Goal: Find specific page/section: Find specific page/section

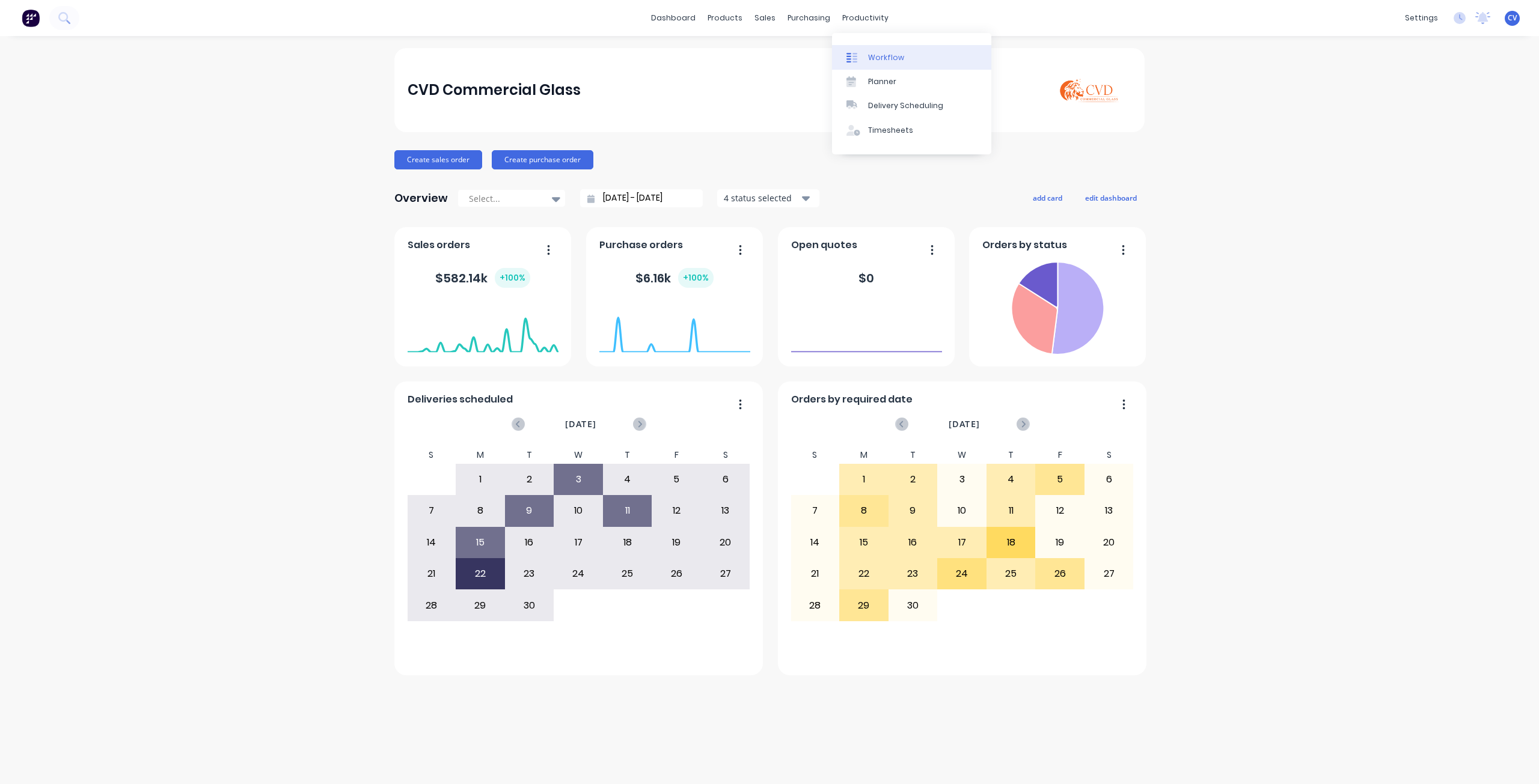
click at [876, 58] on div "Workflow" at bounding box center [886, 58] width 36 height 11
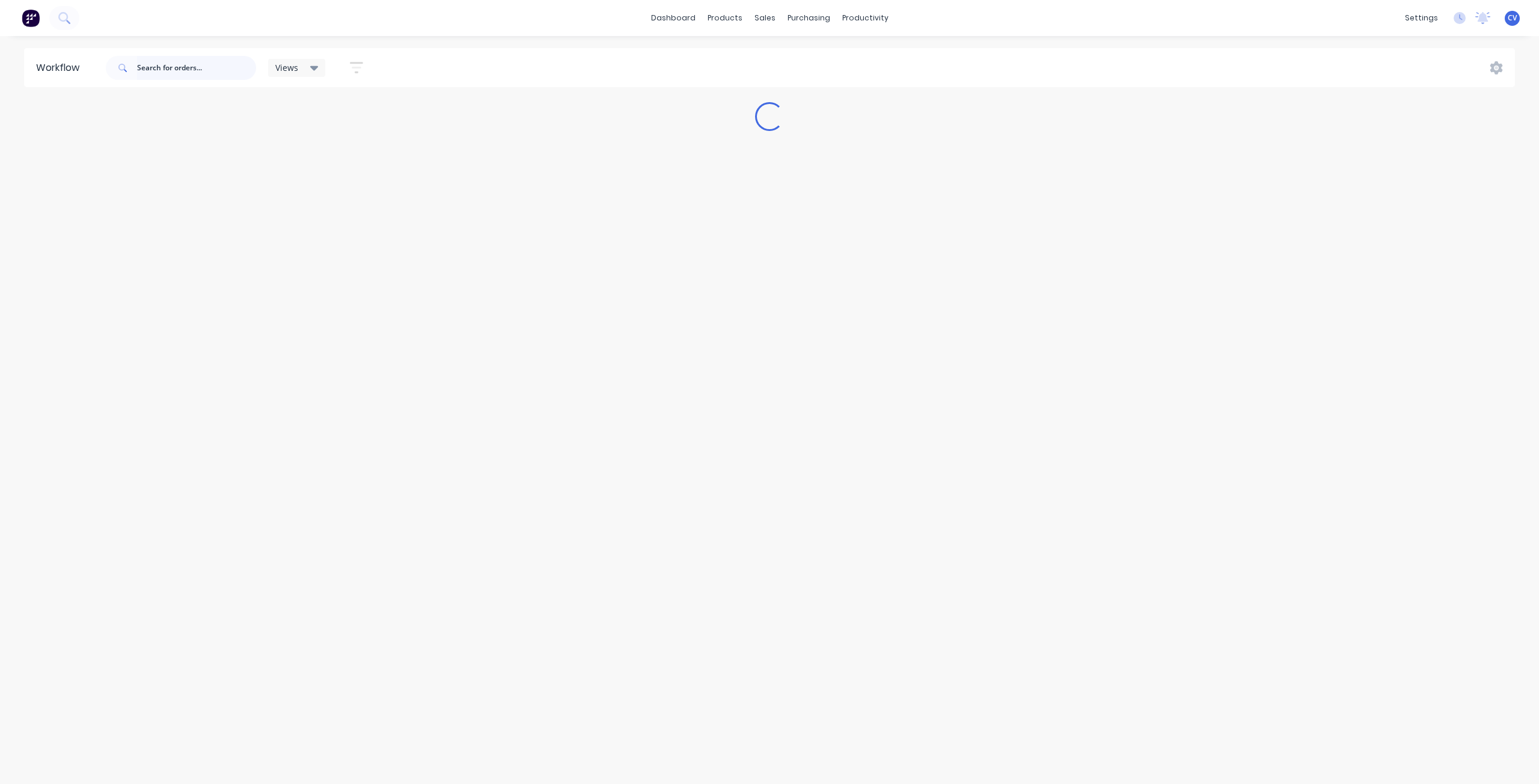
click at [158, 68] on input "text" at bounding box center [196, 67] width 119 height 24
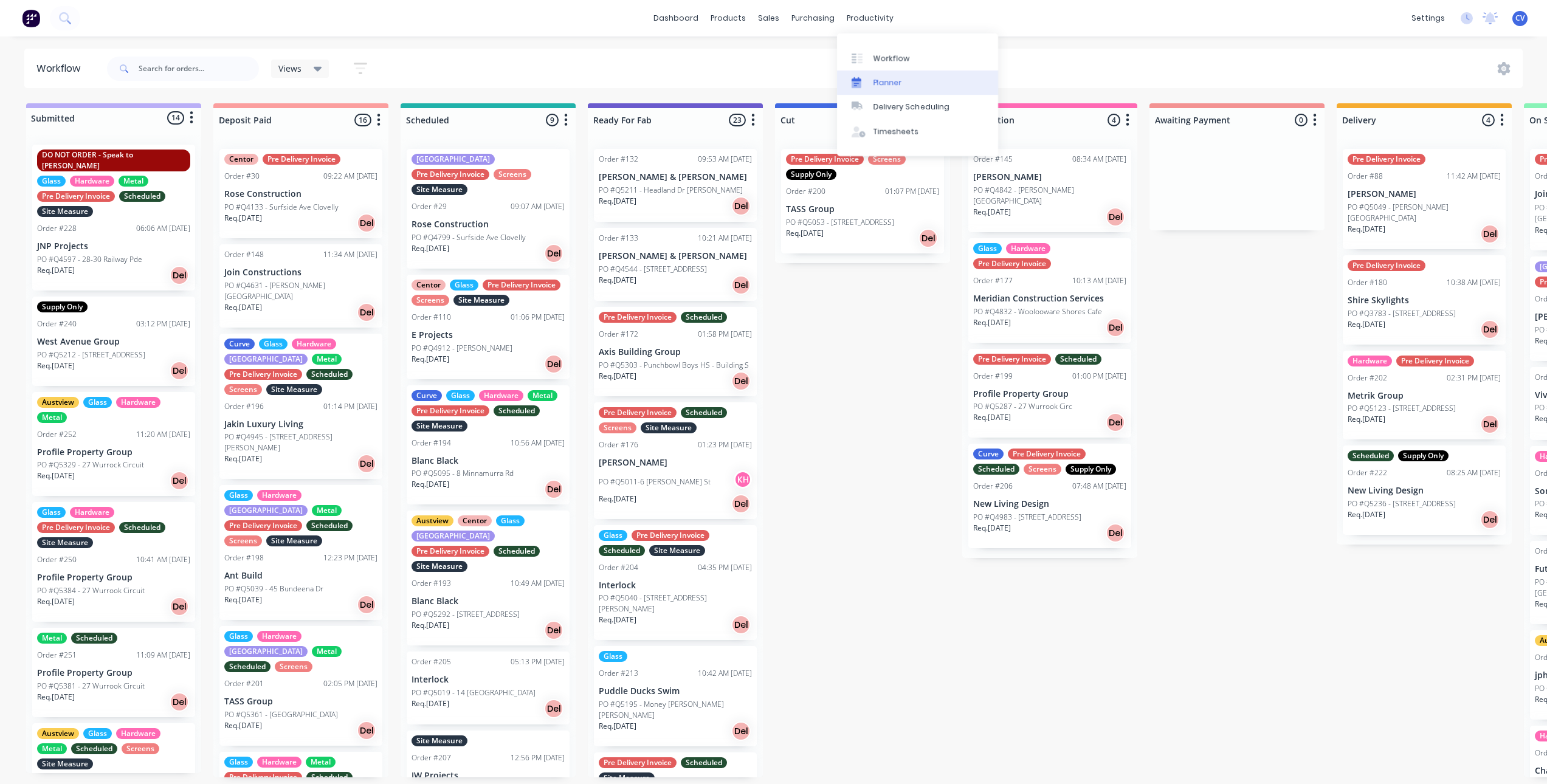
click at [882, 82] on div "Planner" at bounding box center [888, 82] width 29 height 11
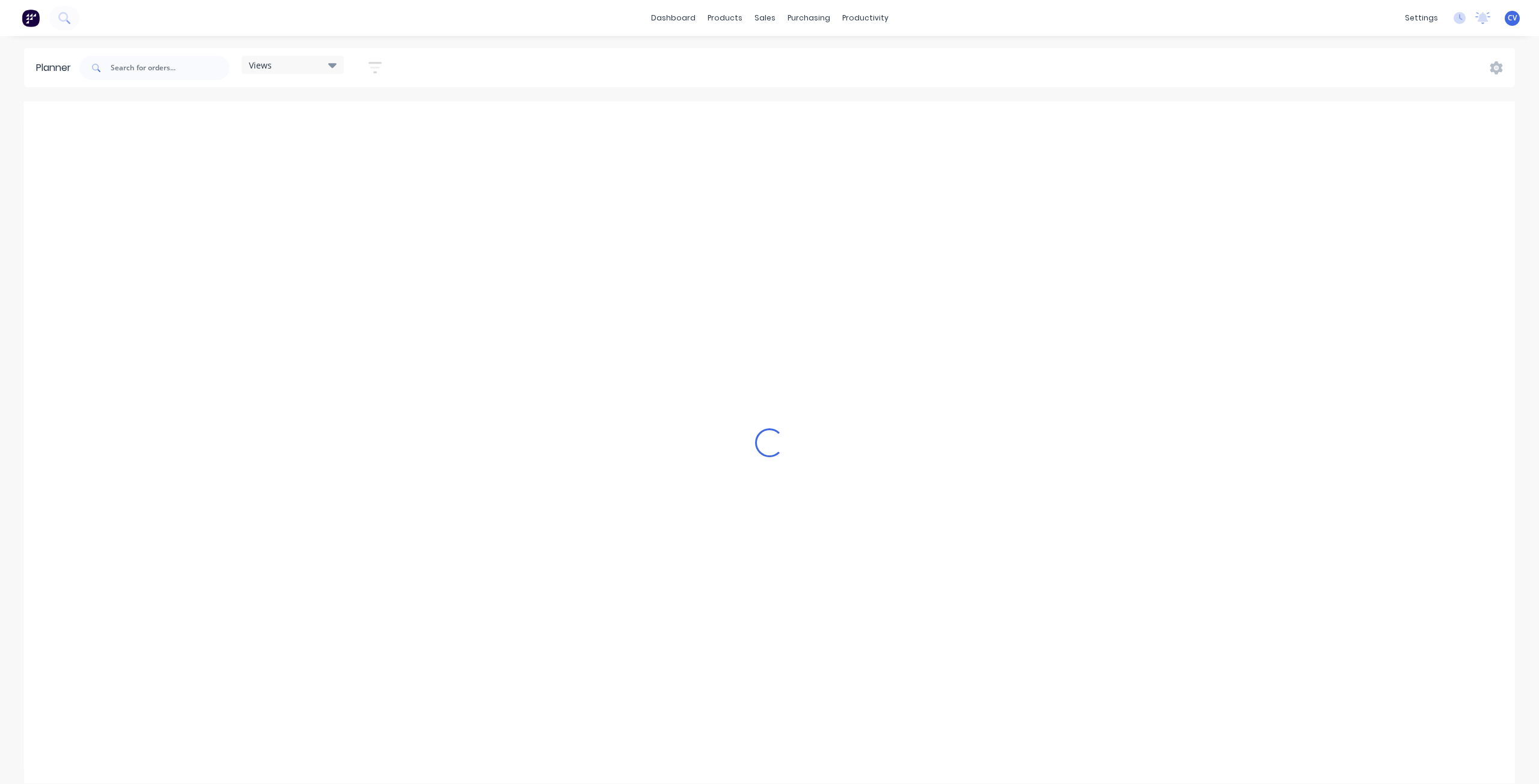
scroll to position [0, 459]
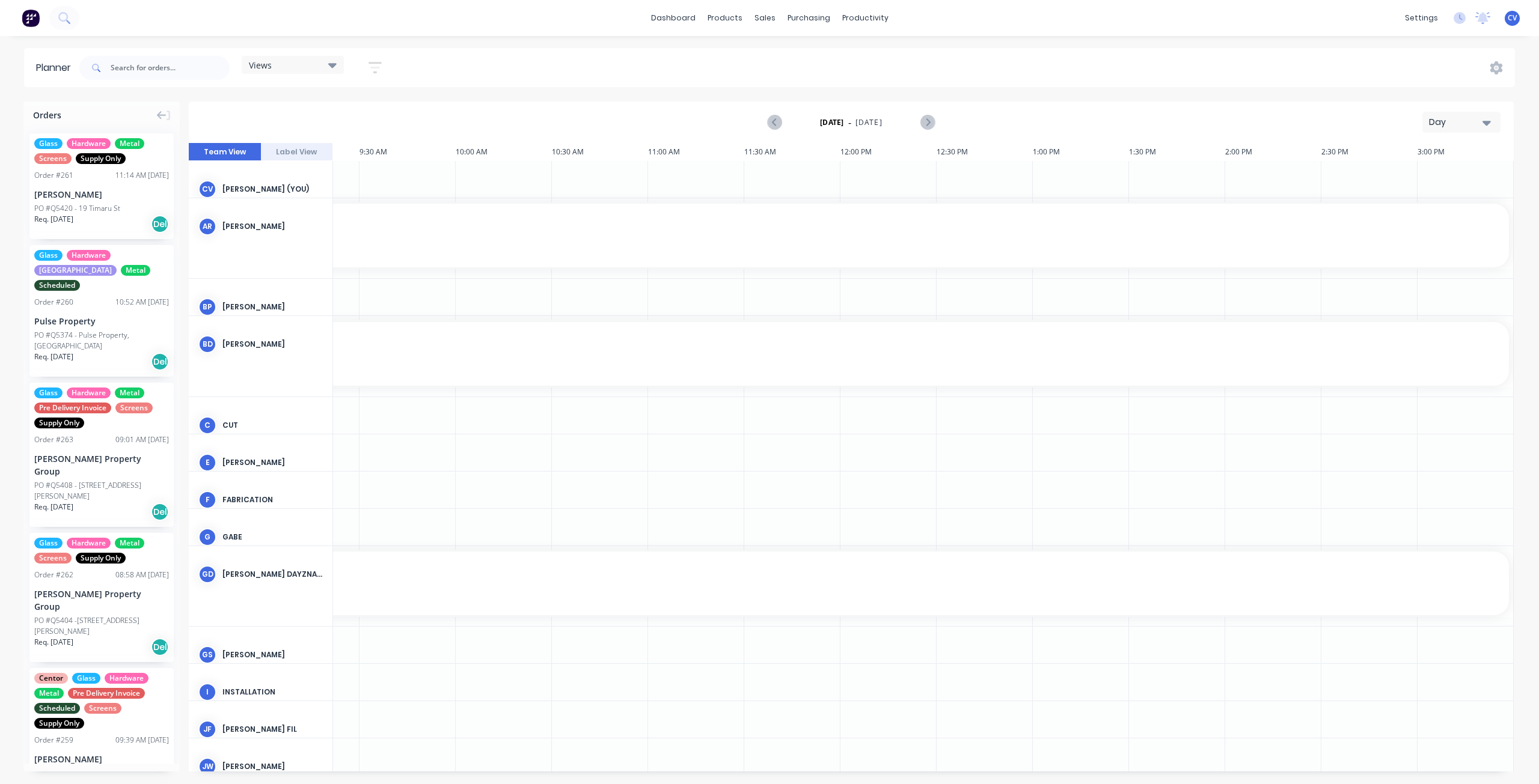
click at [308, 64] on div "Views" at bounding box center [293, 65] width 88 height 11
click at [284, 222] on button "Site" at bounding box center [314, 226] width 128 height 14
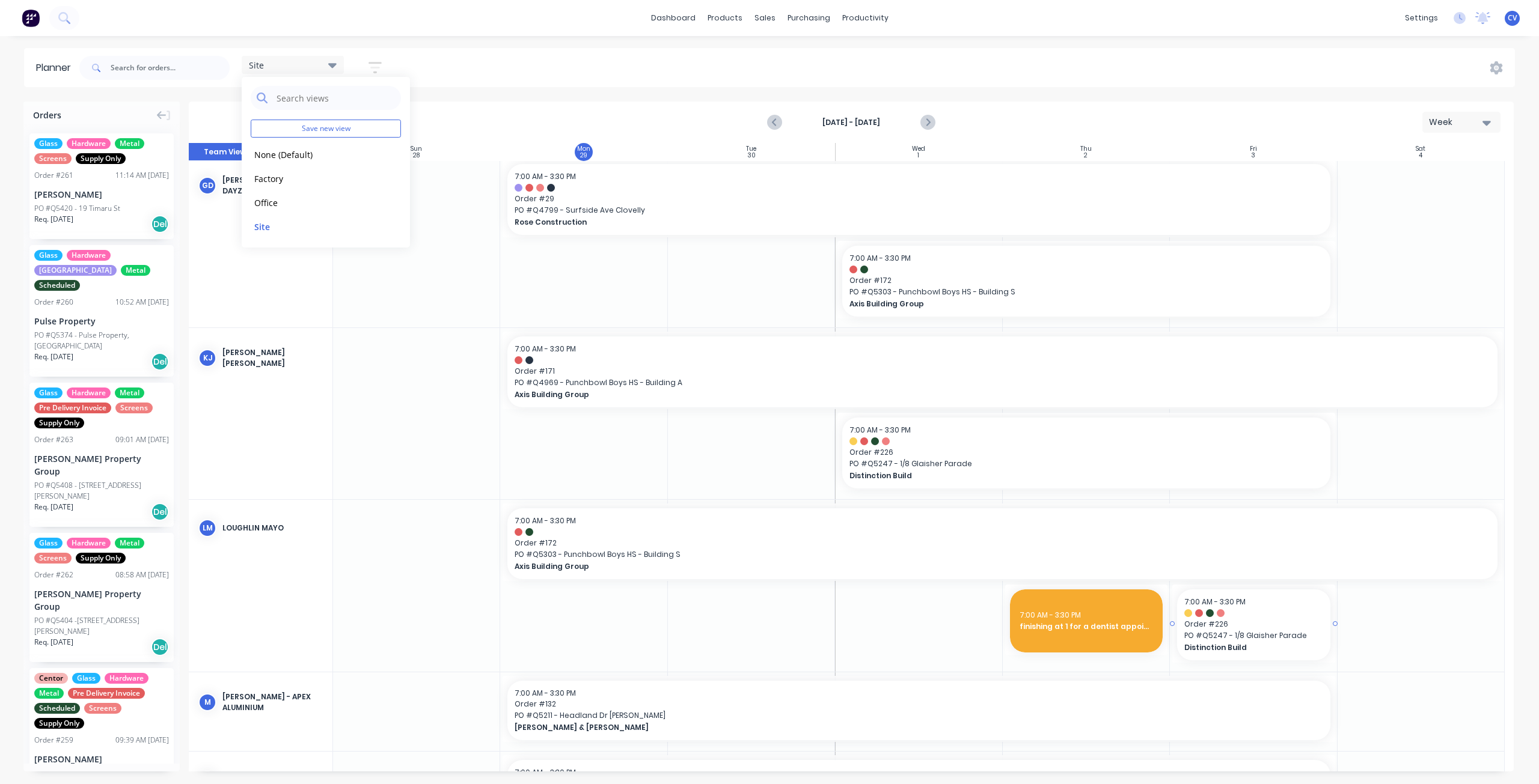
scroll to position [0, 0]
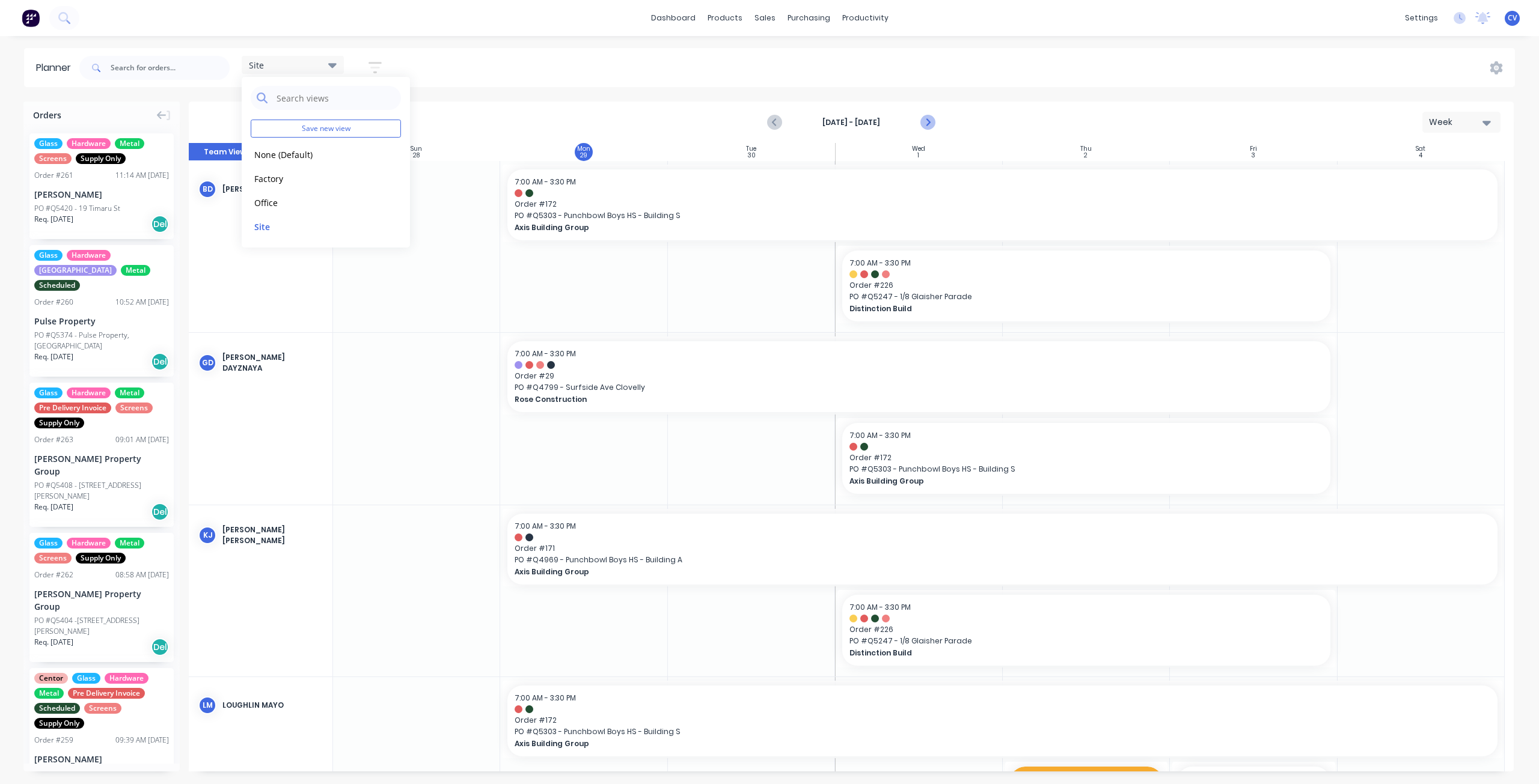
click at [921, 119] on icon "Next page" at bounding box center [927, 122] width 14 height 14
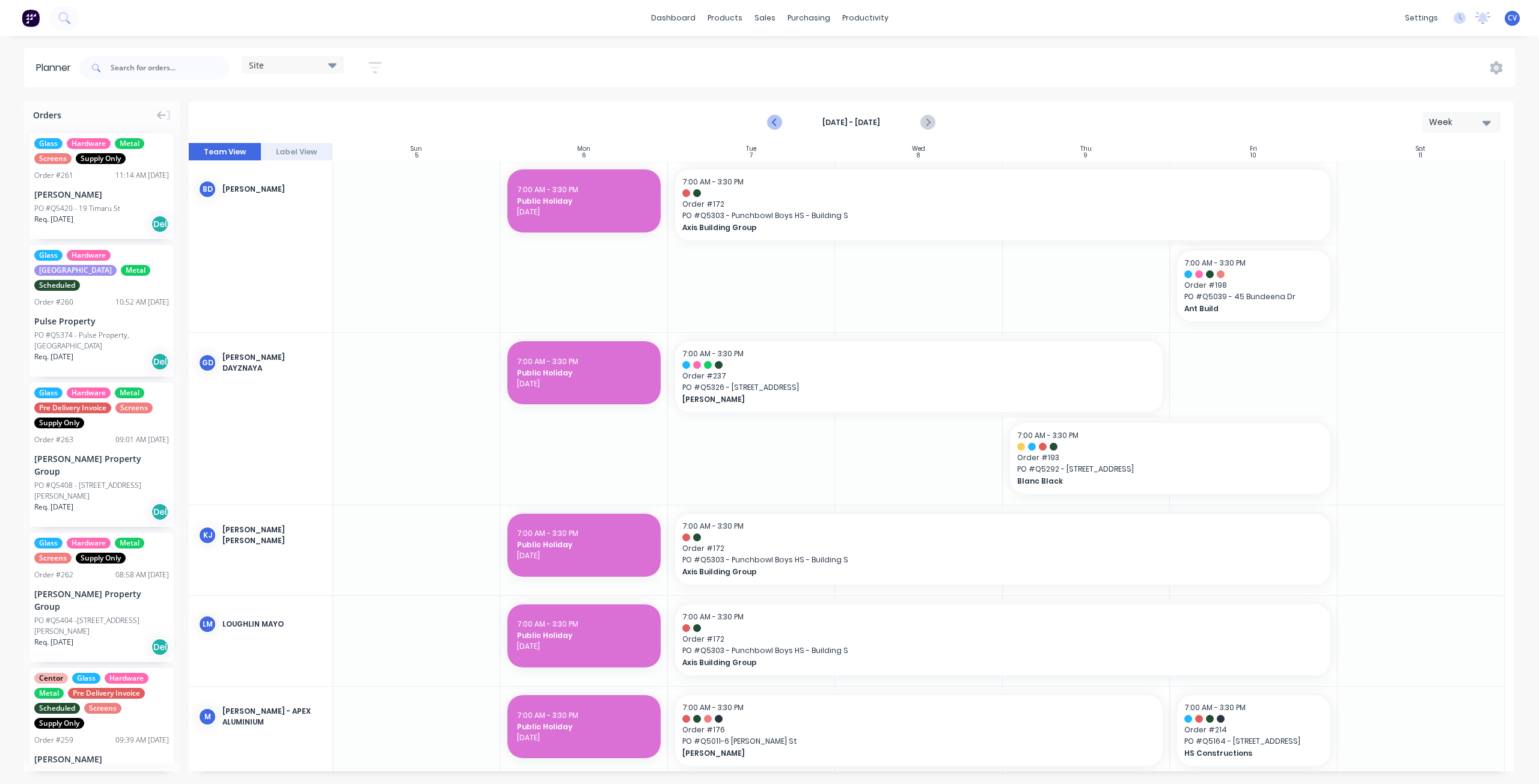
click at [773, 128] on icon "Previous page" at bounding box center [775, 122] width 14 height 14
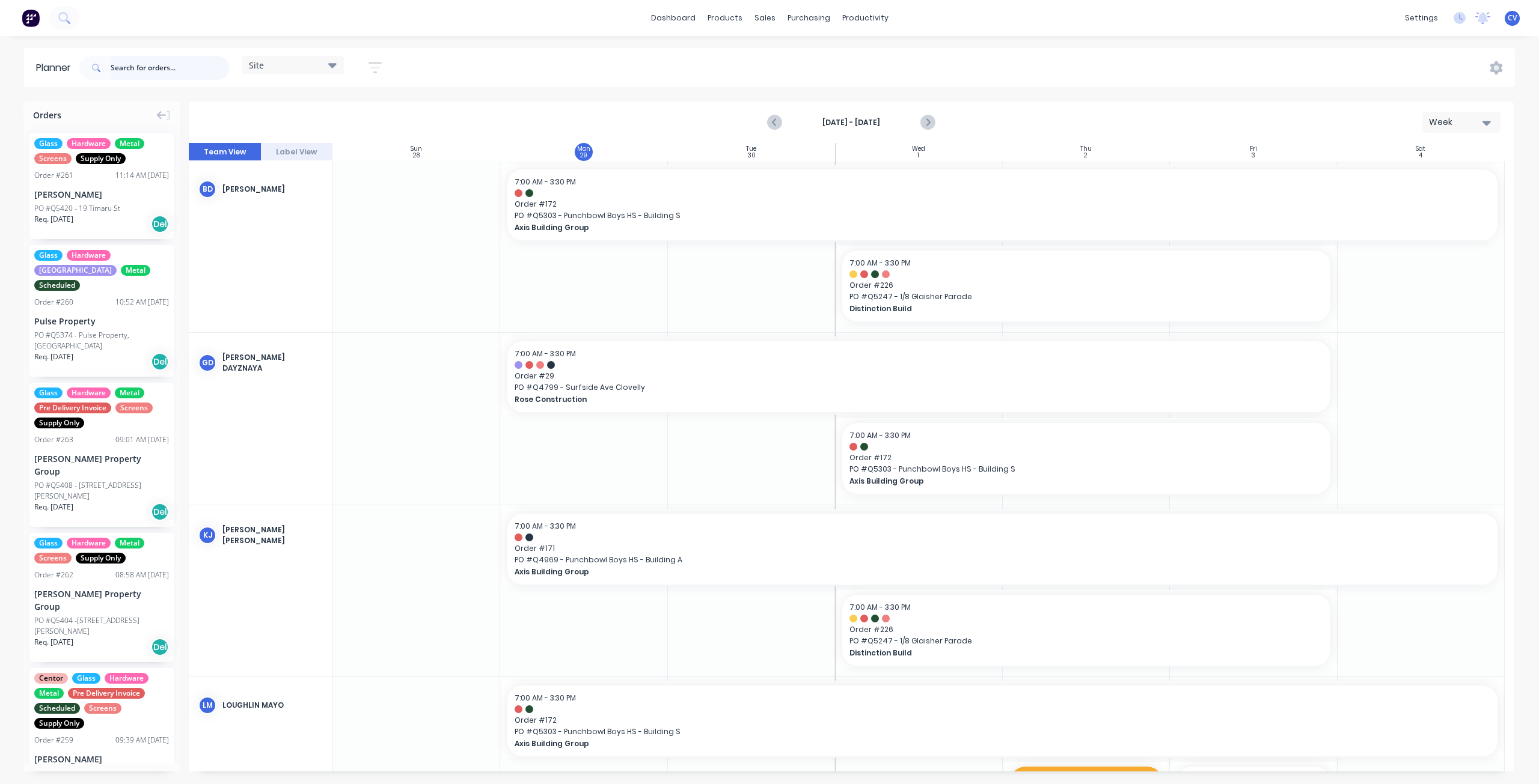
click at [134, 69] on input "text" at bounding box center [170, 67] width 119 height 24
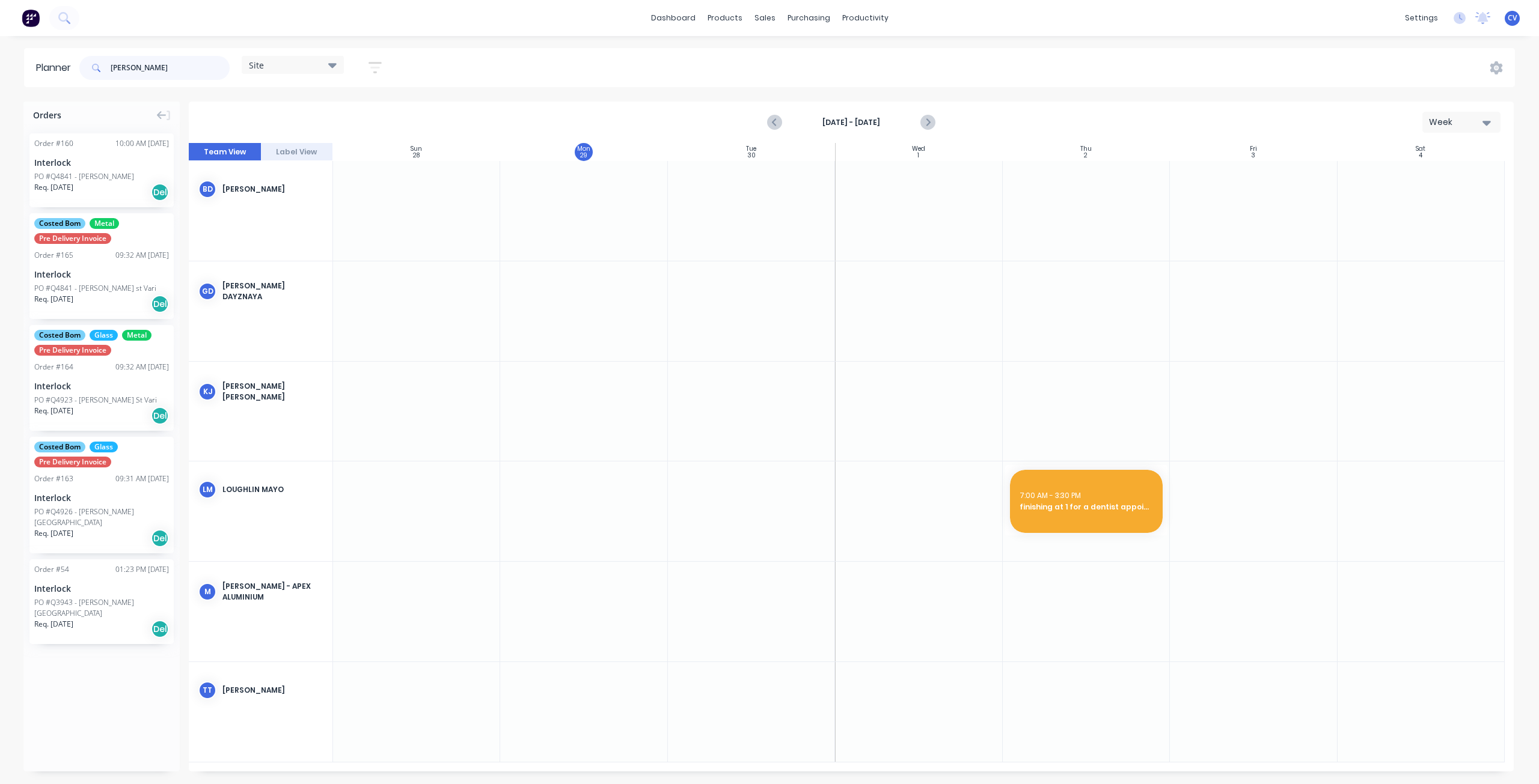
click at [174, 71] on input "[PERSON_NAME]" at bounding box center [170, 67] width 119 height 24
drag, startPoint x: 175, startPoint y: 68, endPoint x: 60, endPoint y: 64, distance: 115.1
click at [60, 64] on header "Planner [PERSON_NAME] Site Save new view None (Default) edit Factory edit Offic…" at bounding box center [769, 68] width 1491 height 39
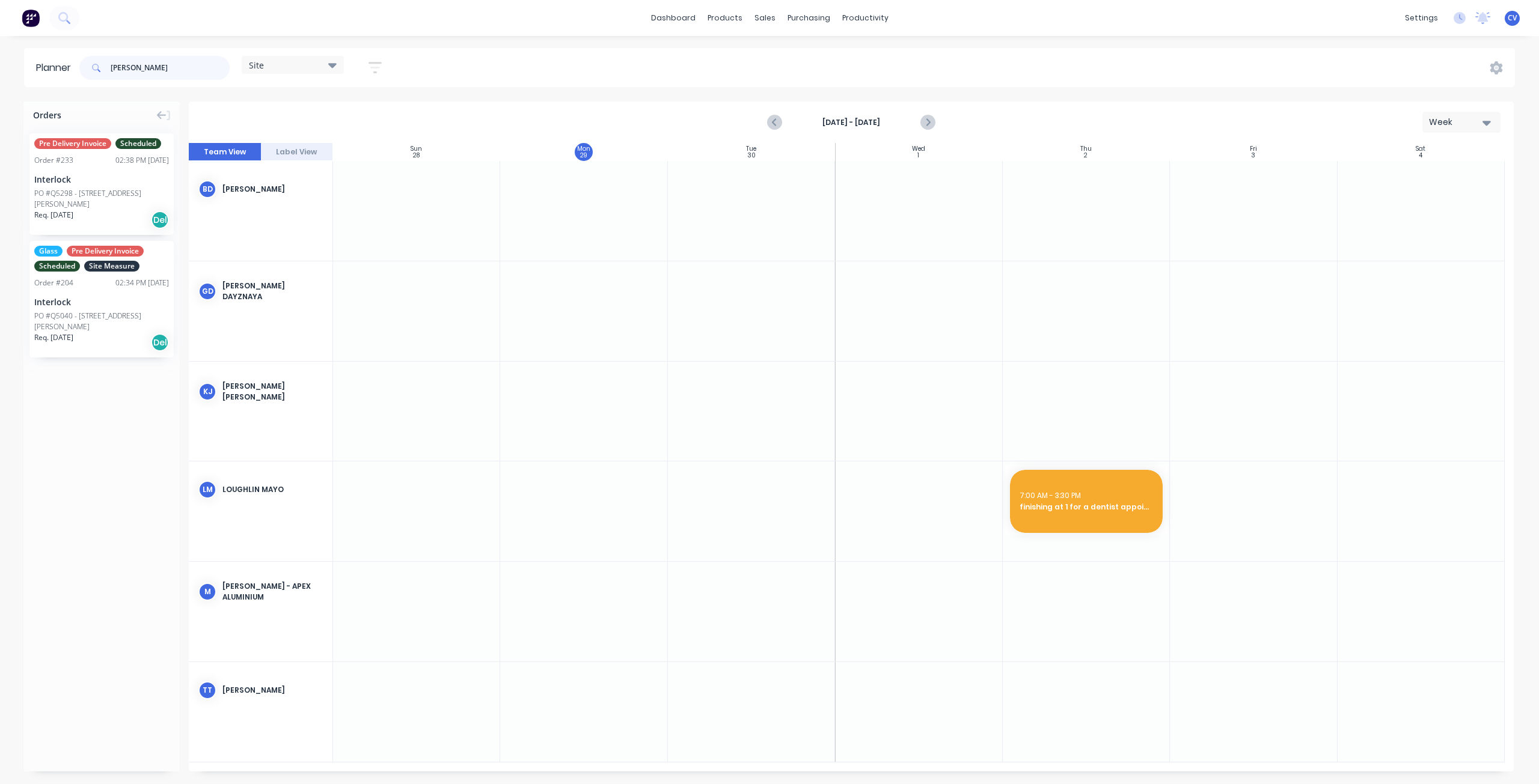
type input "[PERSON_NAME]"
click at [113, 311] on div "PO #Q5040 - [STREET_ADDRESS][PERSON_NAME]" at bounding box center [101, 322] width 134 height 22
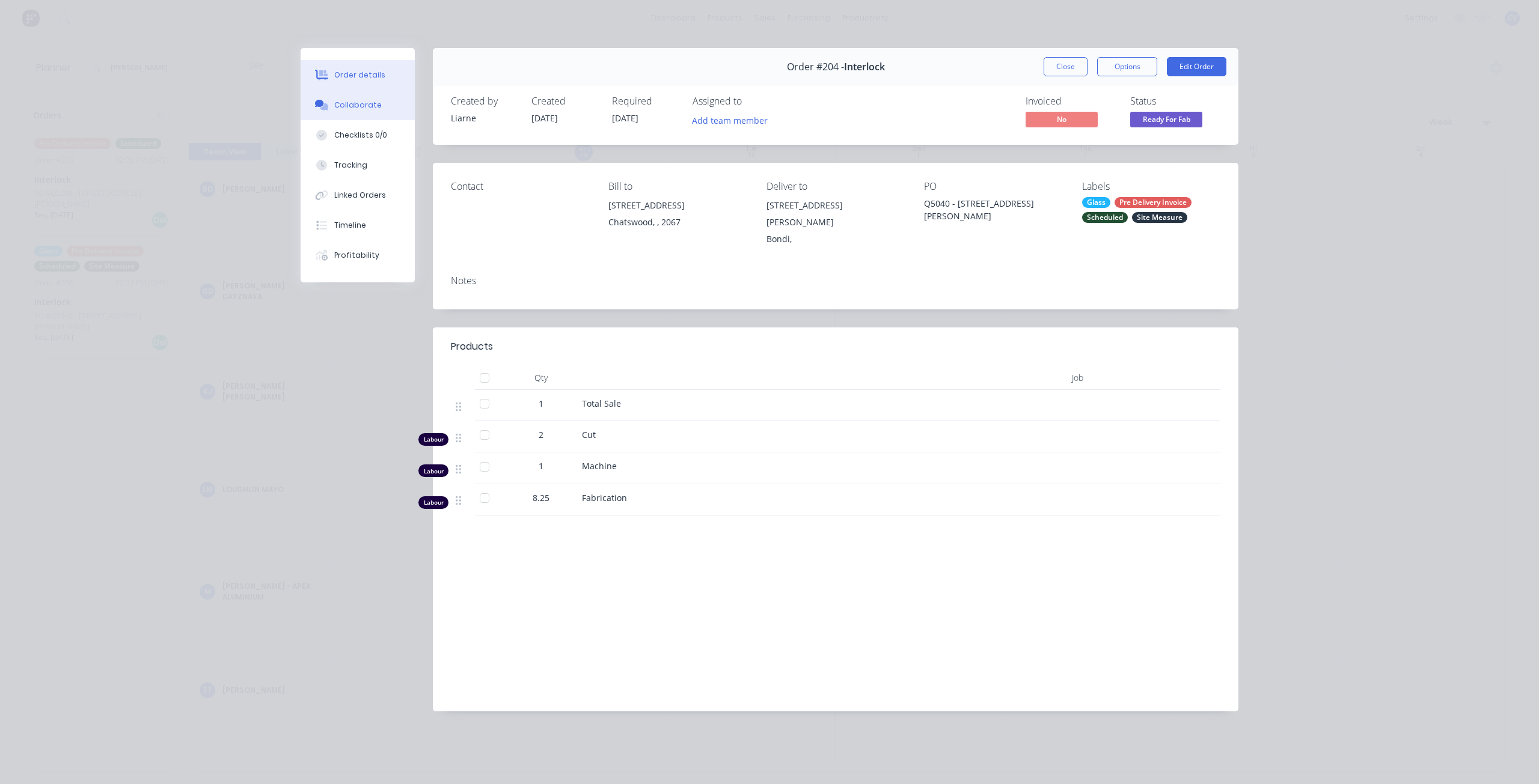
click at [350, 102] on div "Collaborate" at bounding box center [358, 105] width 48 height 11
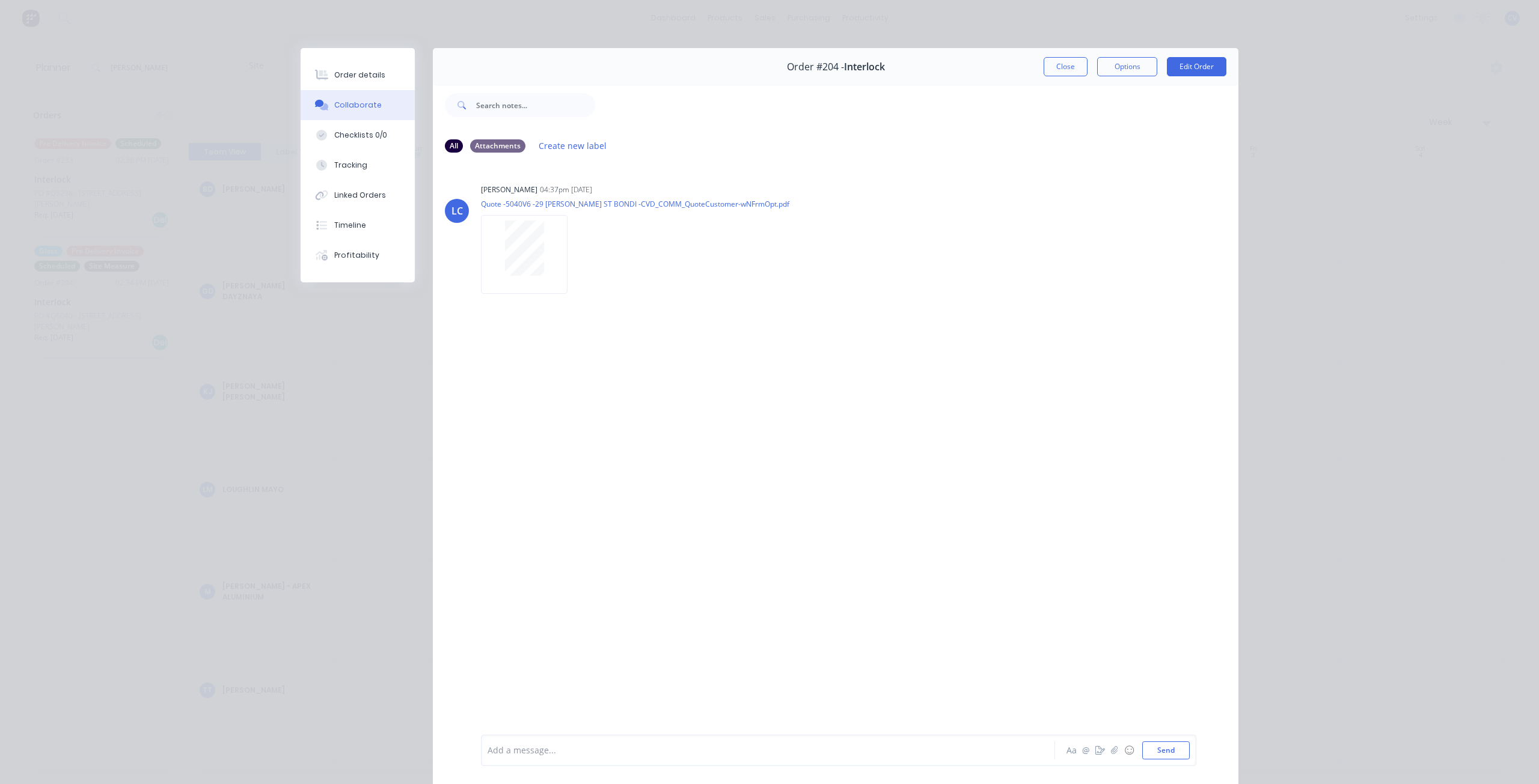
click at [1065, 64] on button "Close" at bounding box center [1065, 67] width 44 height 19
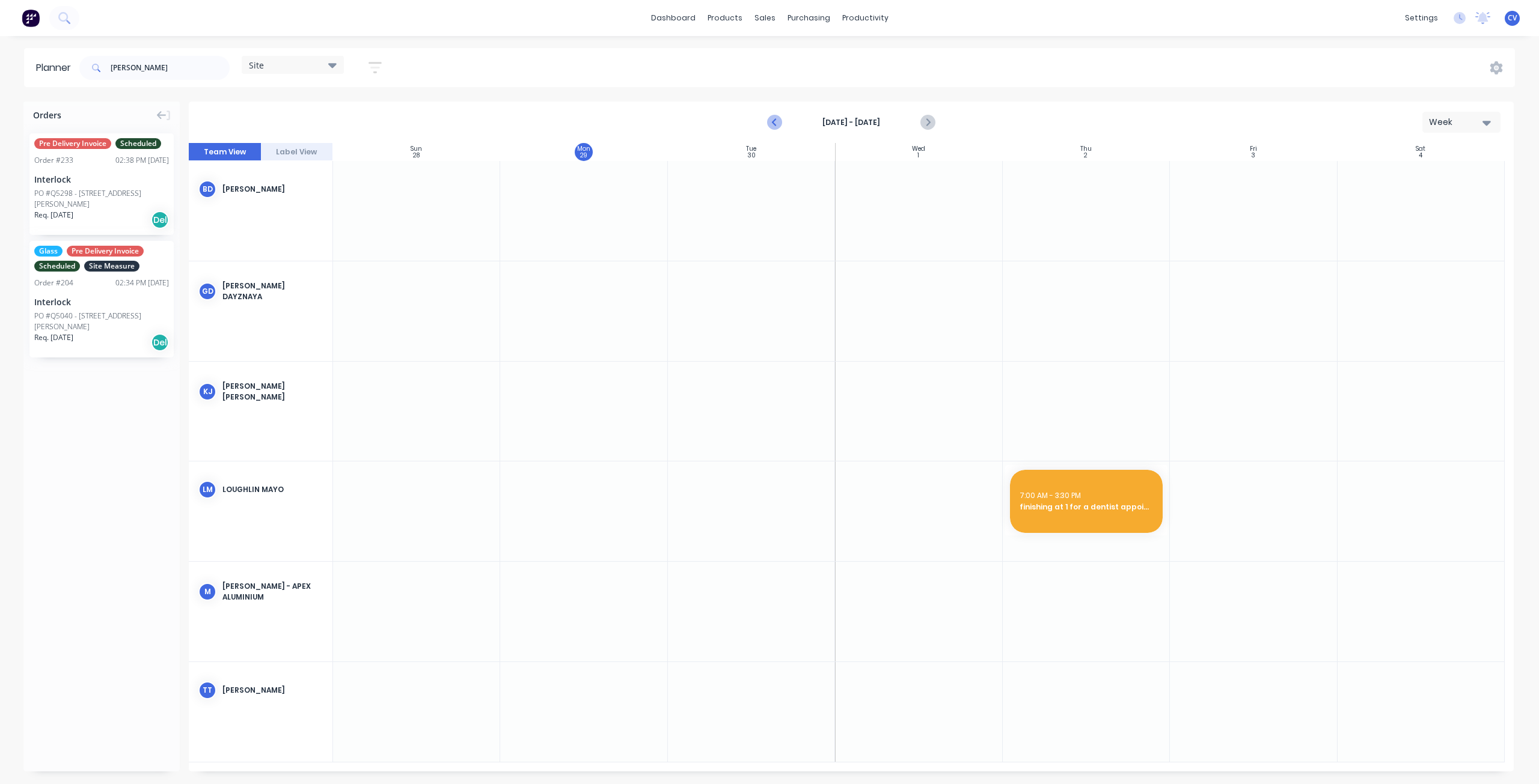
click at [774, 124] on icon "Previous page" at bounding box center [775, 122] width 14 height 14
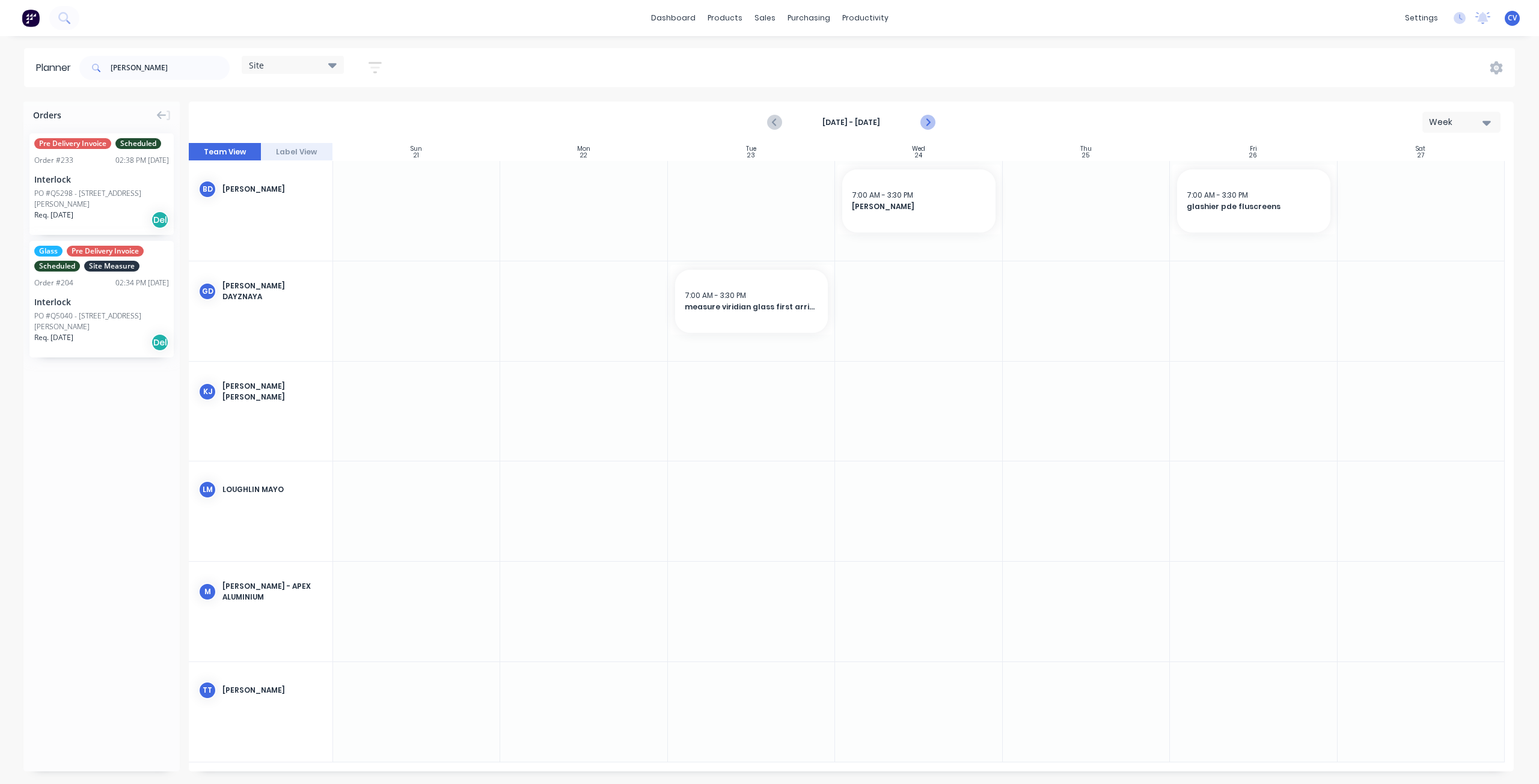
click at [928, 118] on icon "Next page" at bounding box center [927, 122] width 14 height 14
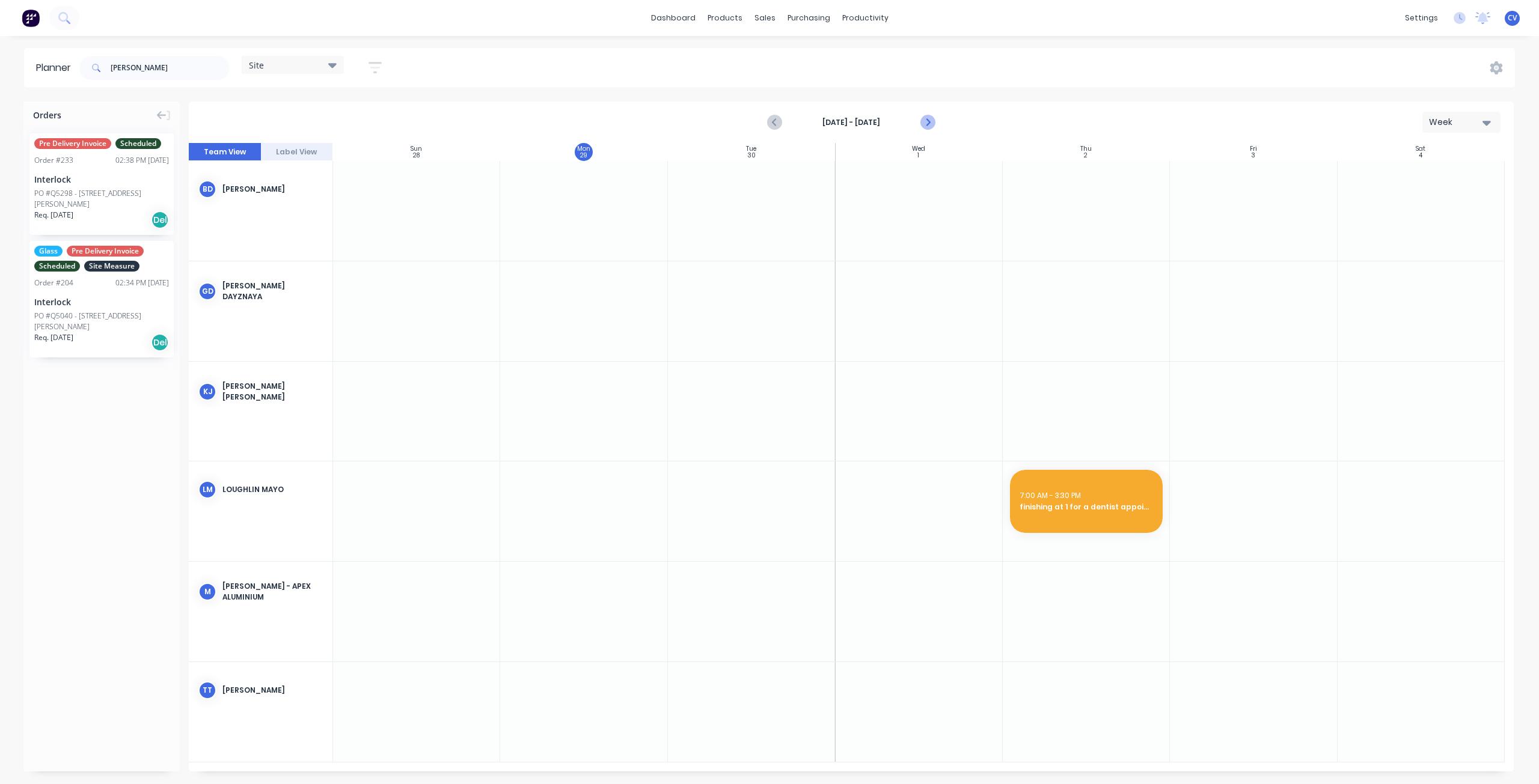
click at [928, 118] on icon "Next page" at bounding box center [927, 122] width 14 height 14
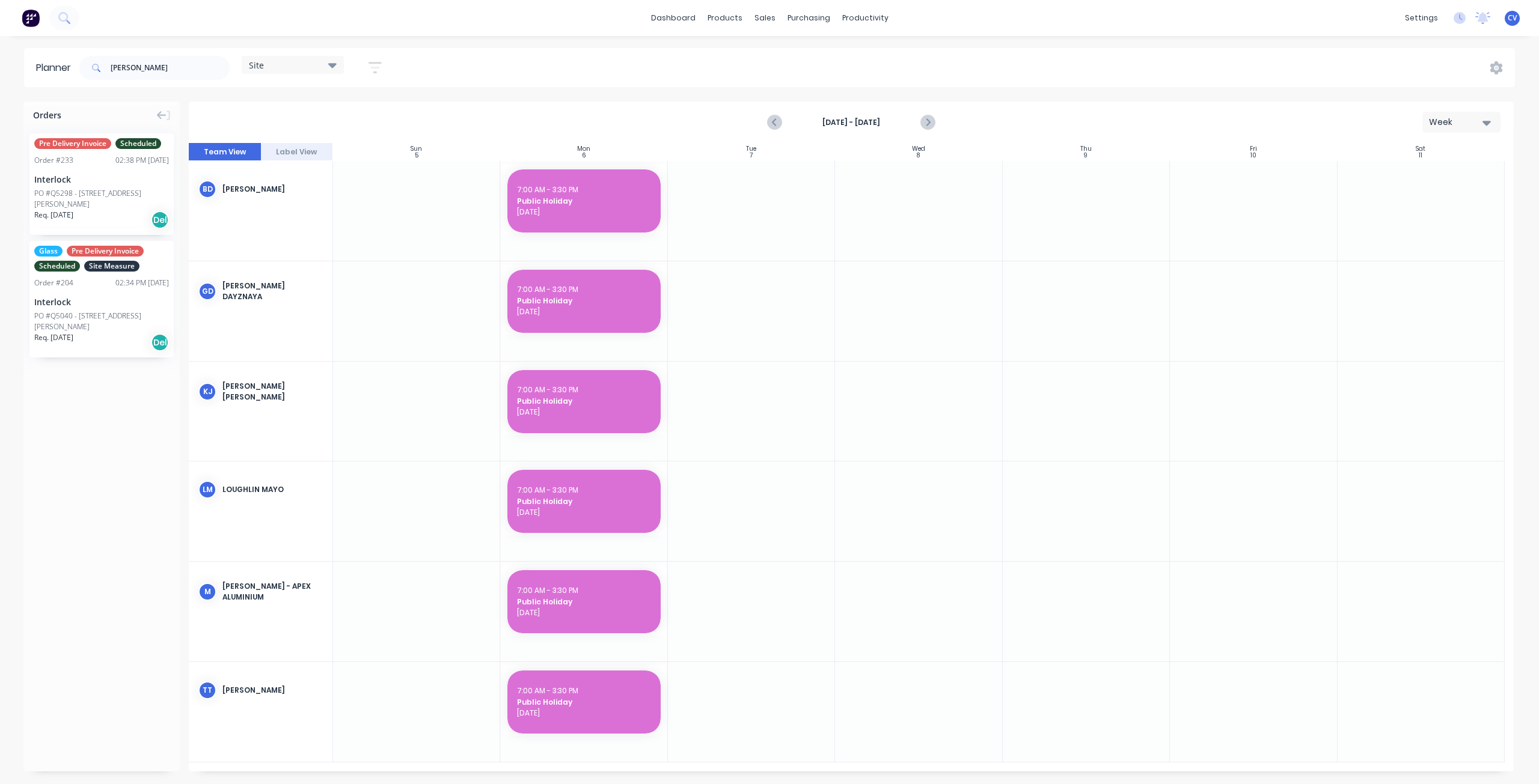
click at [323, 67] on div "Site" at bounding box center [293, 65] width 88 height 11
click at [276, 229] on button "Site" at bounding box center [314, 226] width 128 height 14
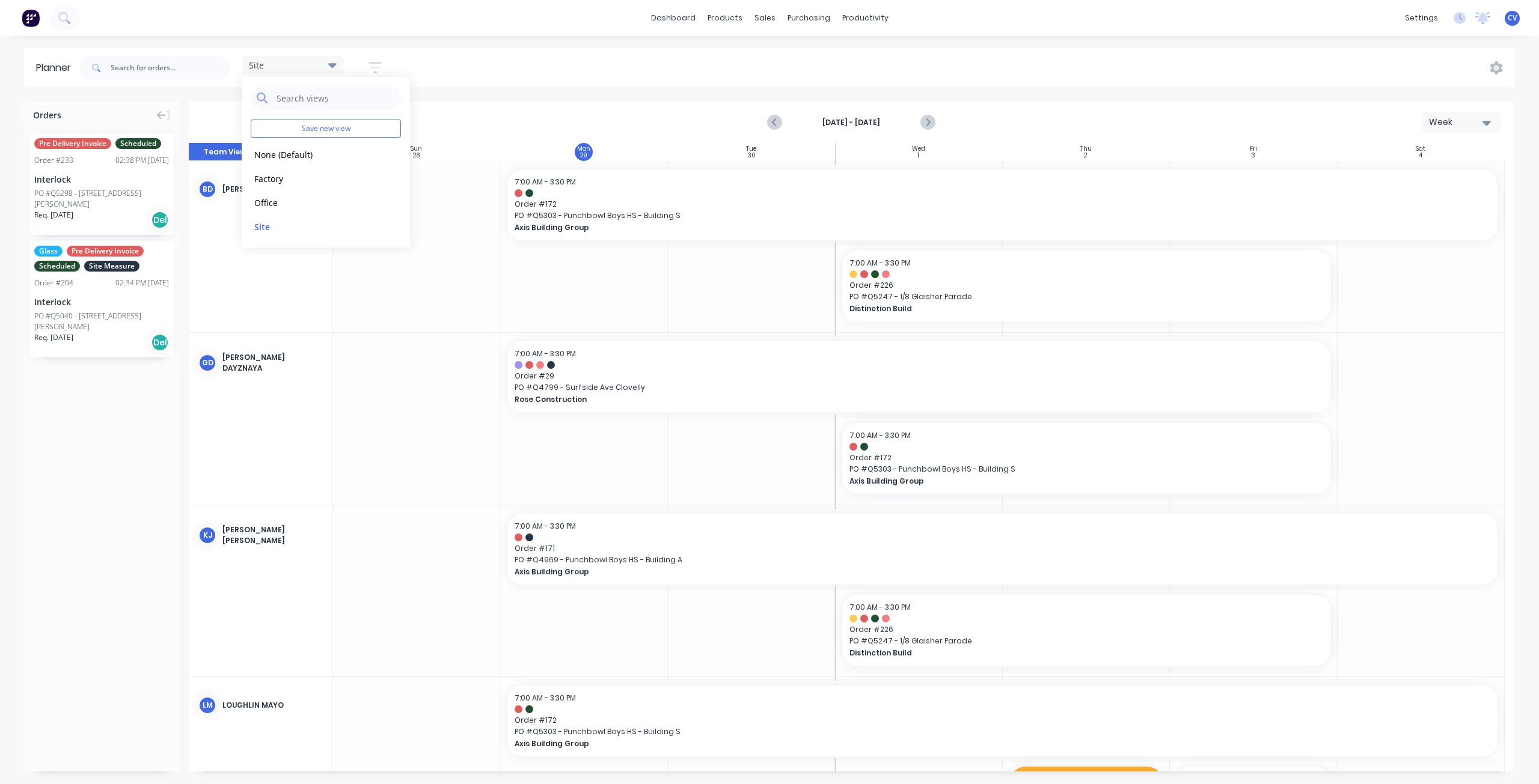
click at [97, 333] on div "Req. [DATE] Del" at bounding box center [101, 343] width 134 height 20
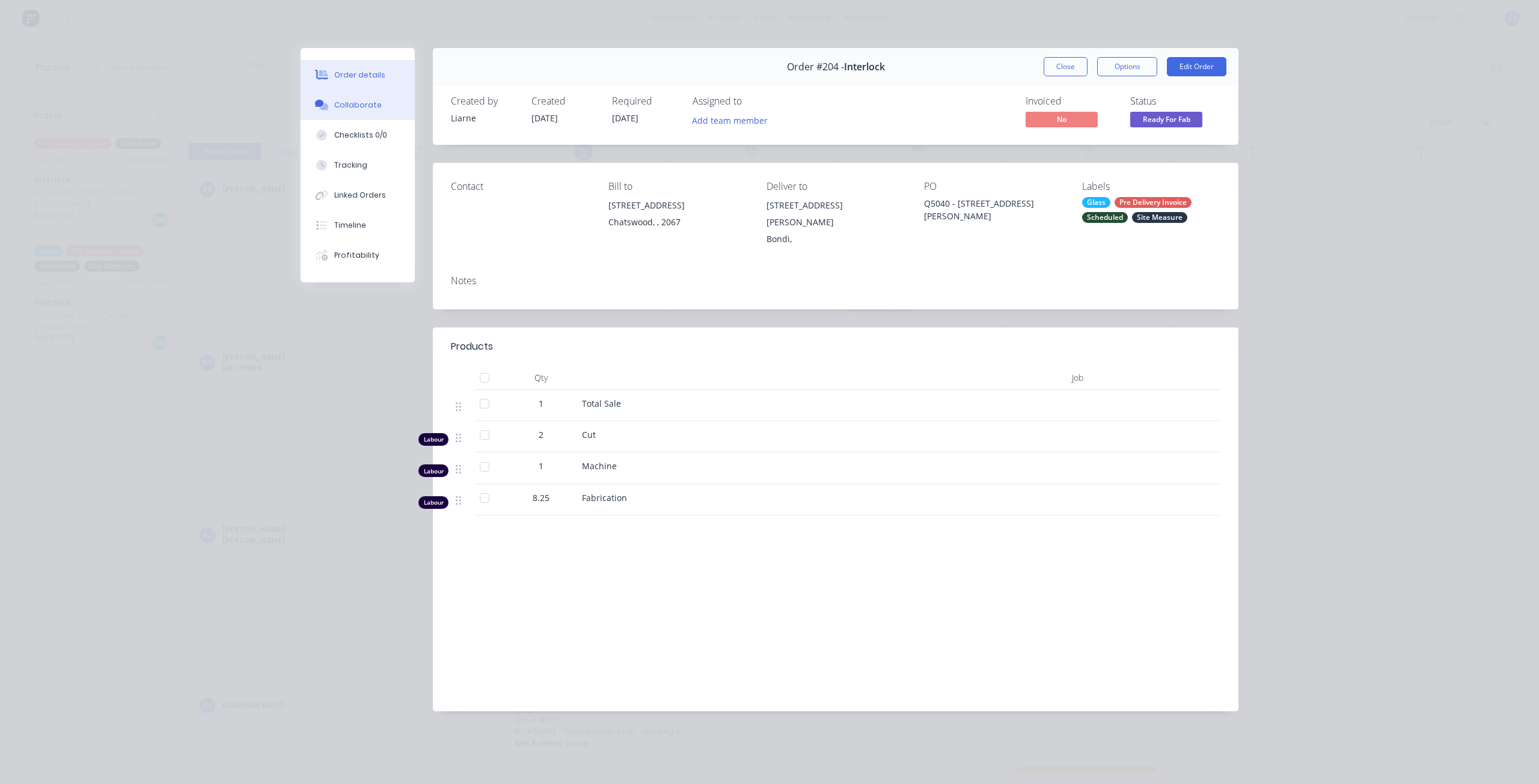
click at [344, 101] on div "Collaborate" at bounding box center [358, 105] width 48 height 11
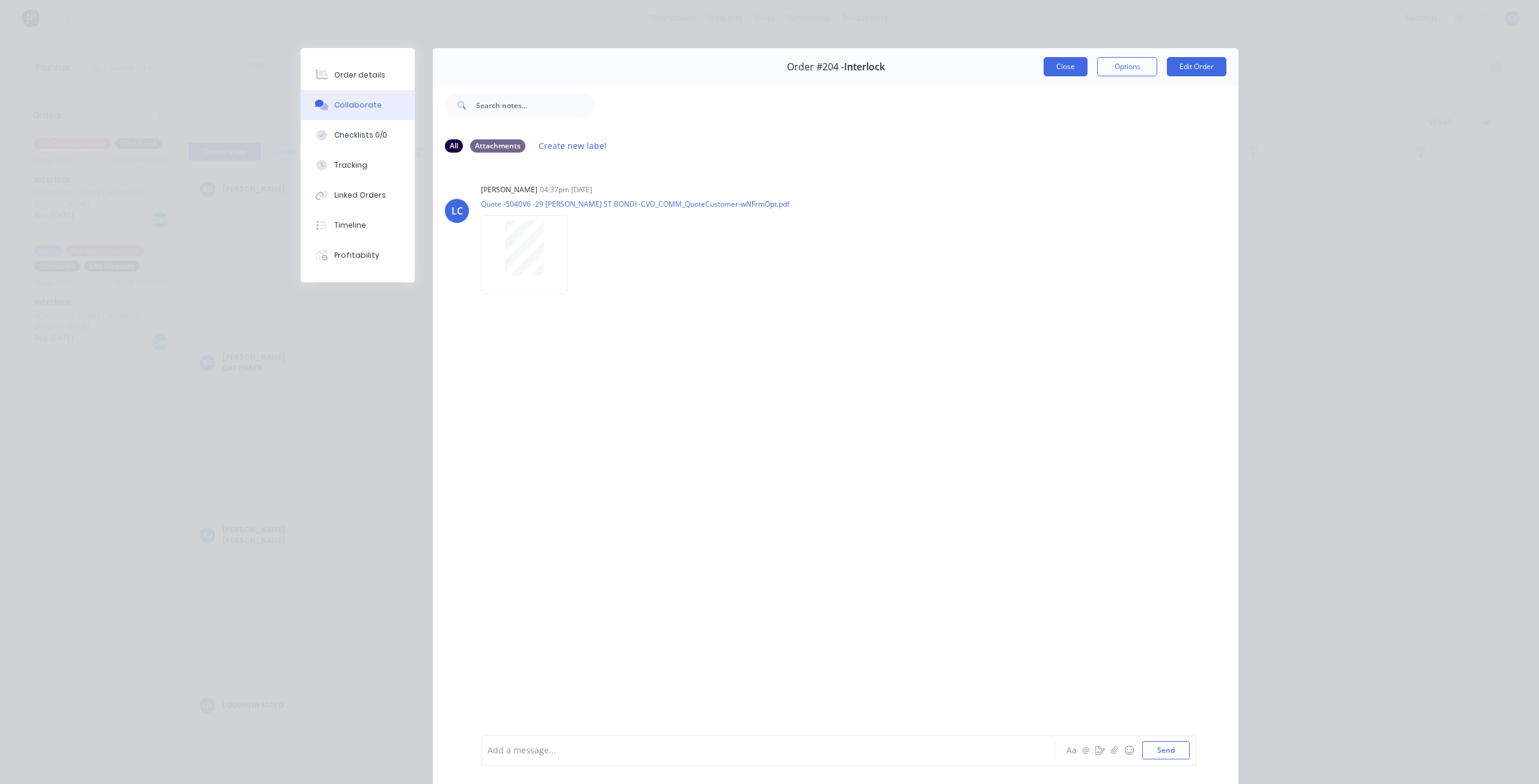
click at [1079, 65] on button "Close" at bounding box center [1065, 67] width 44 height 19
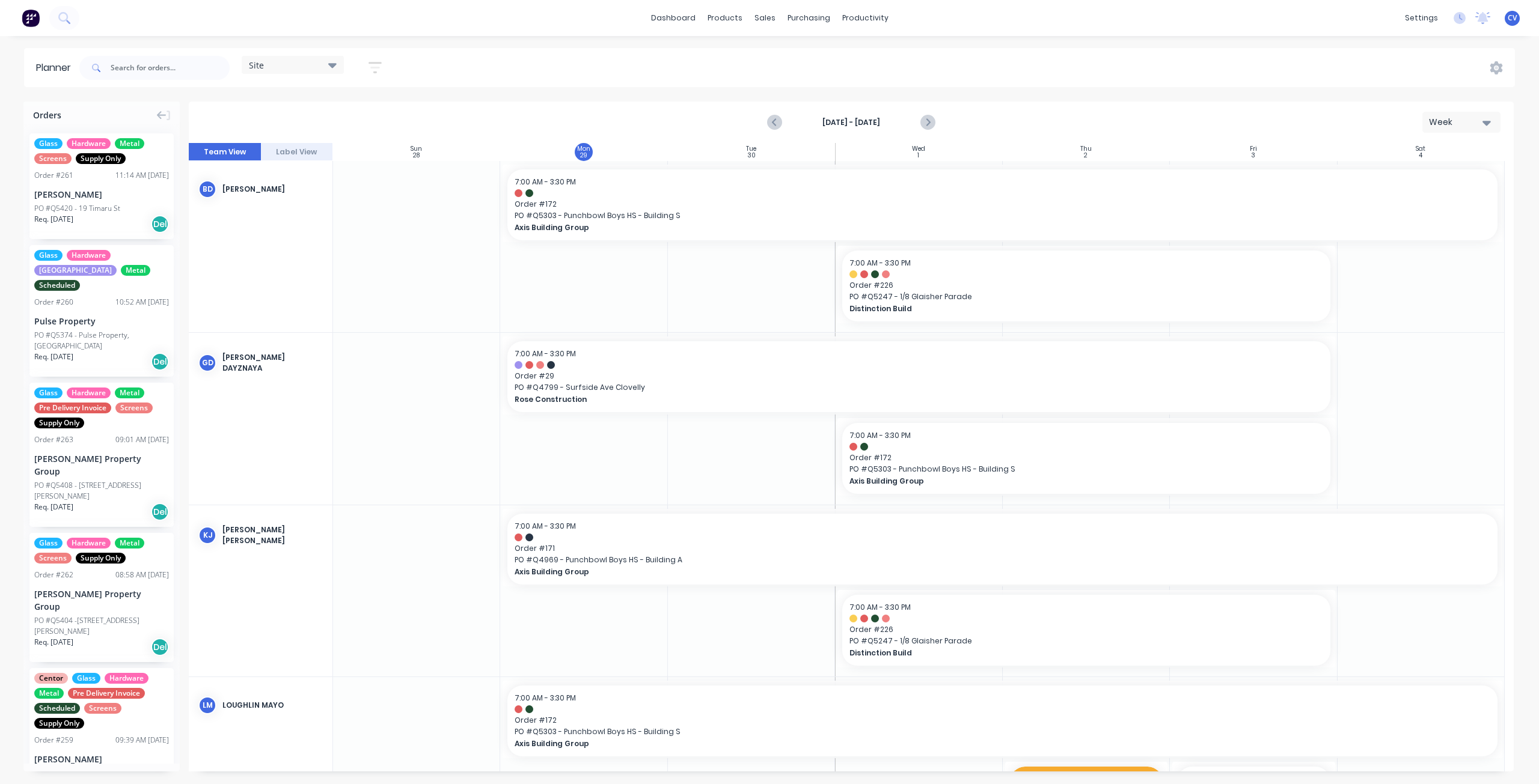
click at [115, 198] on div "[PERSON_NAME]" at bounding box center [101, 194] width 134 height 13
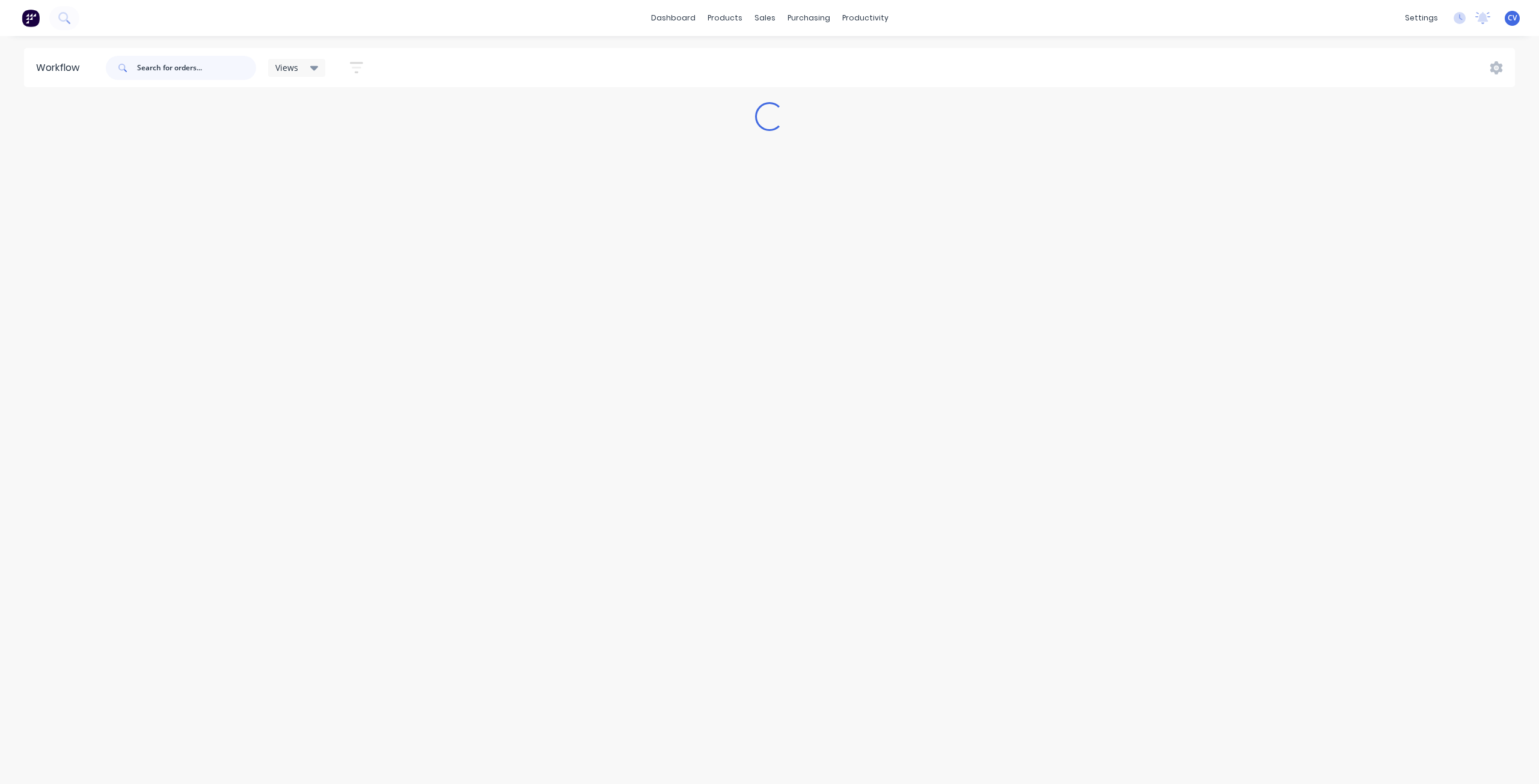
click at [191, 72] on input "text" at bounding box center [196, 67] width 119 height 24
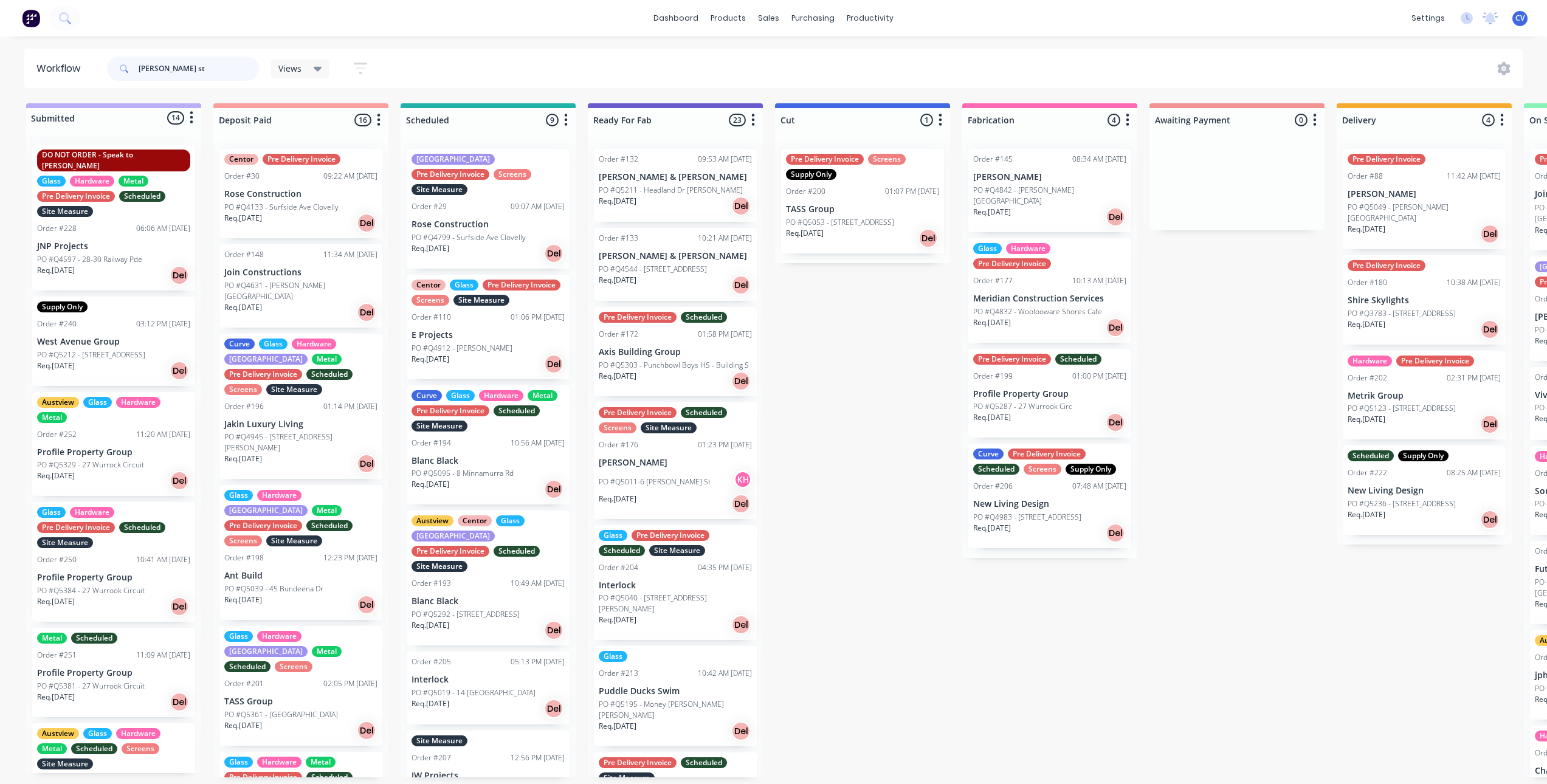
drag, startPoint x: 198, startPoint y: 71, endPoint x: 0, endPoint y: 81, distance: 198.3
click at [0, 81] on div "Workflow [PERSON_NAME] st Views Save new view None (Default) edit Production ed…" at bounding box center [773, 69] width 1547 height 40
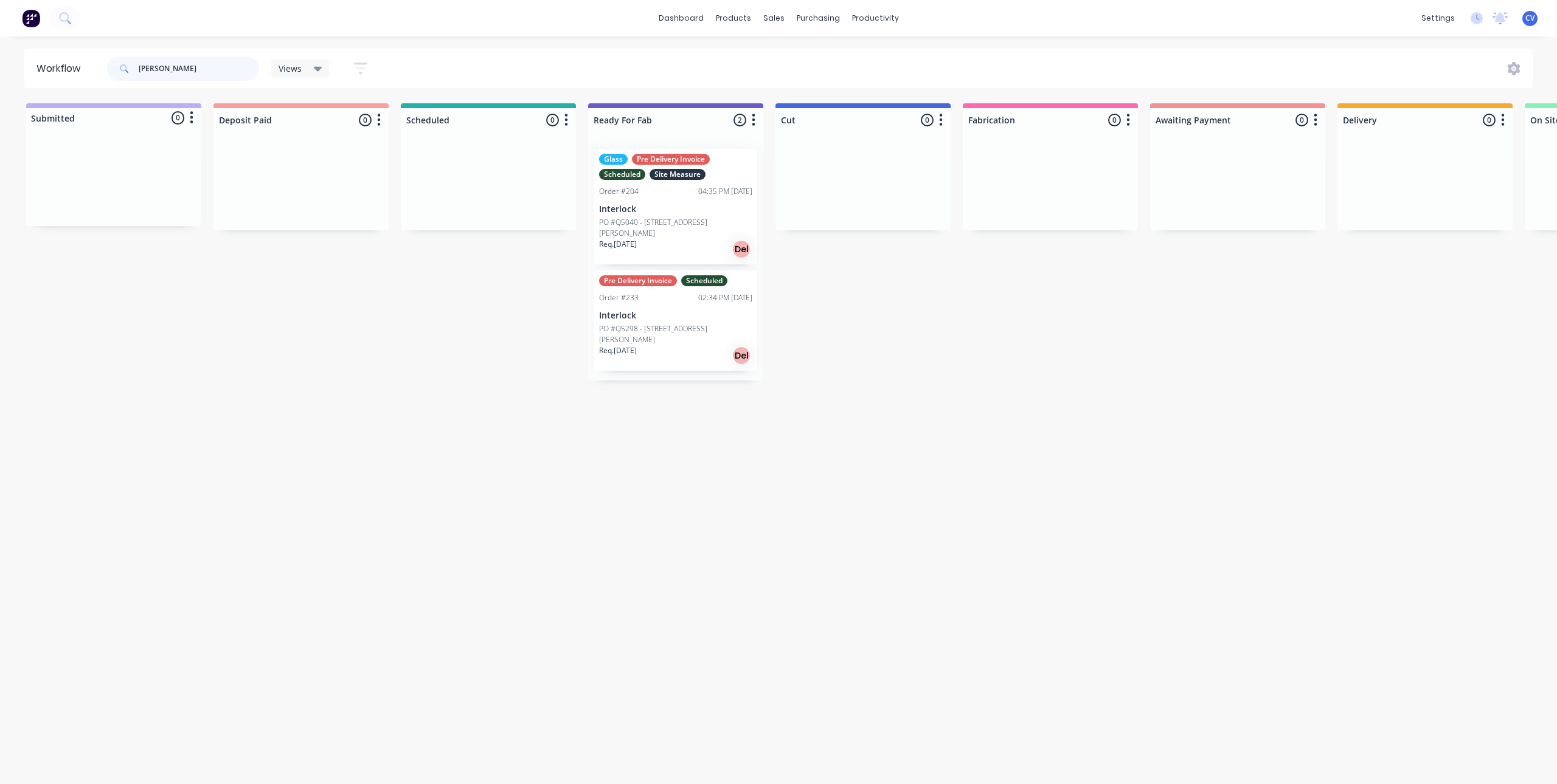
type input "[PERSON_NAME]"
click at [683, 323] on p "PO #Q5298 - [STREET_ADDRESS][PERSON_NAME]" at bounding box center [675, 334] width 153 height 22
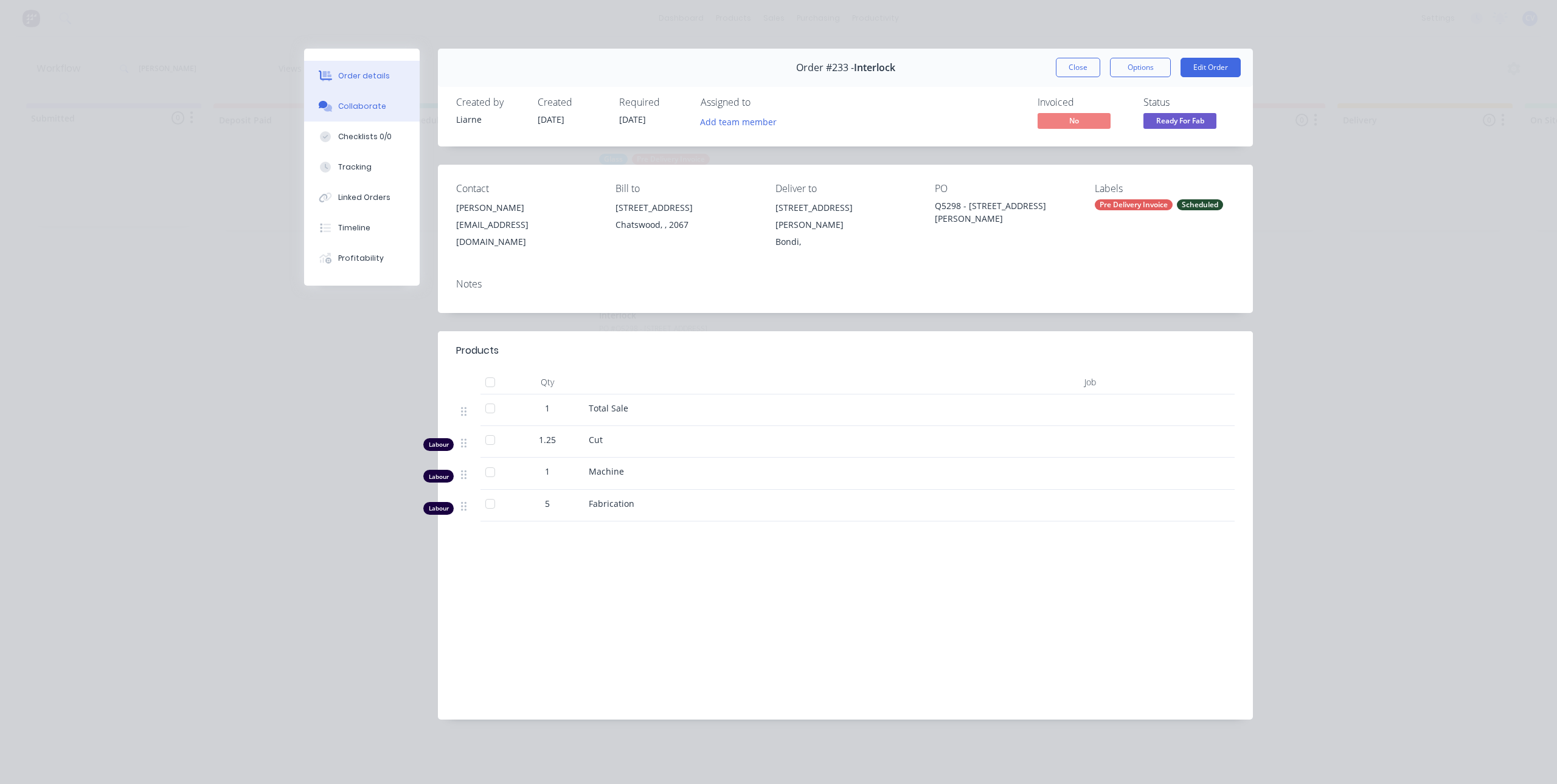
click at [368, 104] on div "Collaborate" at bounding box center [362, 106] width 48 height 11
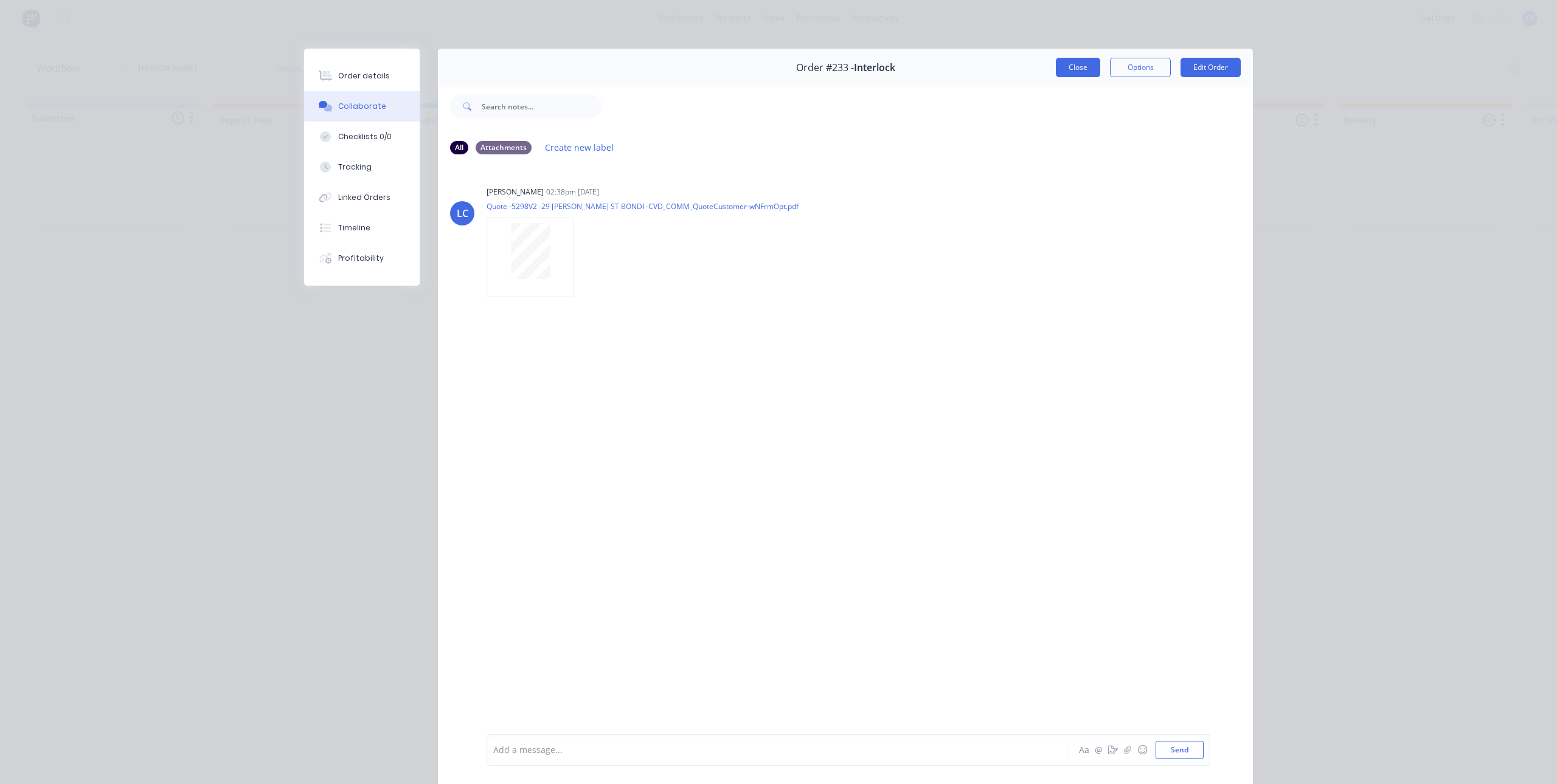
click at [1081, 64] on button "Close" at bounding box center [1078, 67] width 45 height 19
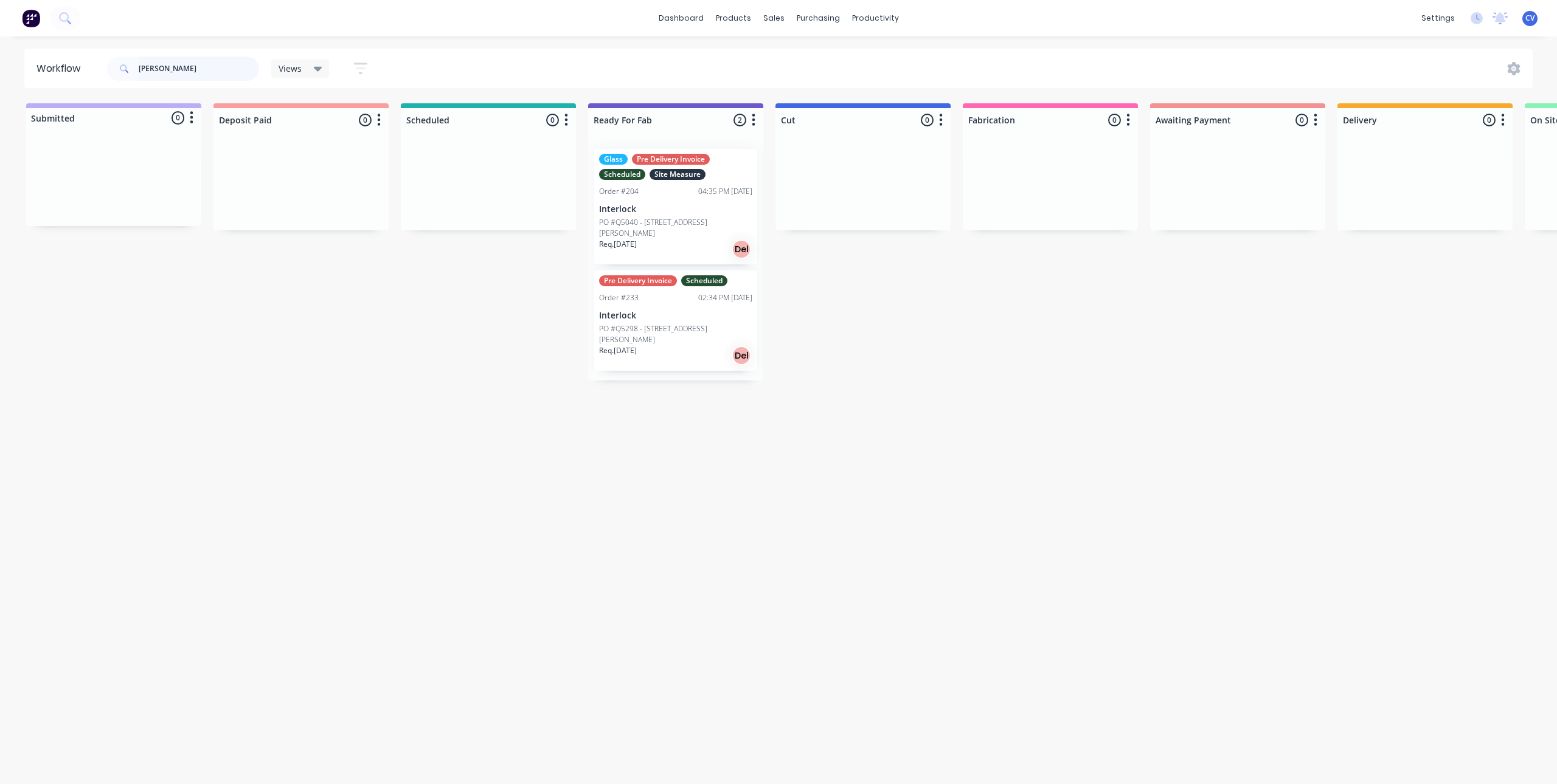
drag, startPoint x: 126, startPoint y: 61, endPoint x: 184, endPoint y: 91, distance: 65.3
click at [94, 60] on header "Workflow [PERSON_NAME] Views Save new view None (Default) edit Production edit …" at bounding box center [778, 69] width 1509 height 40
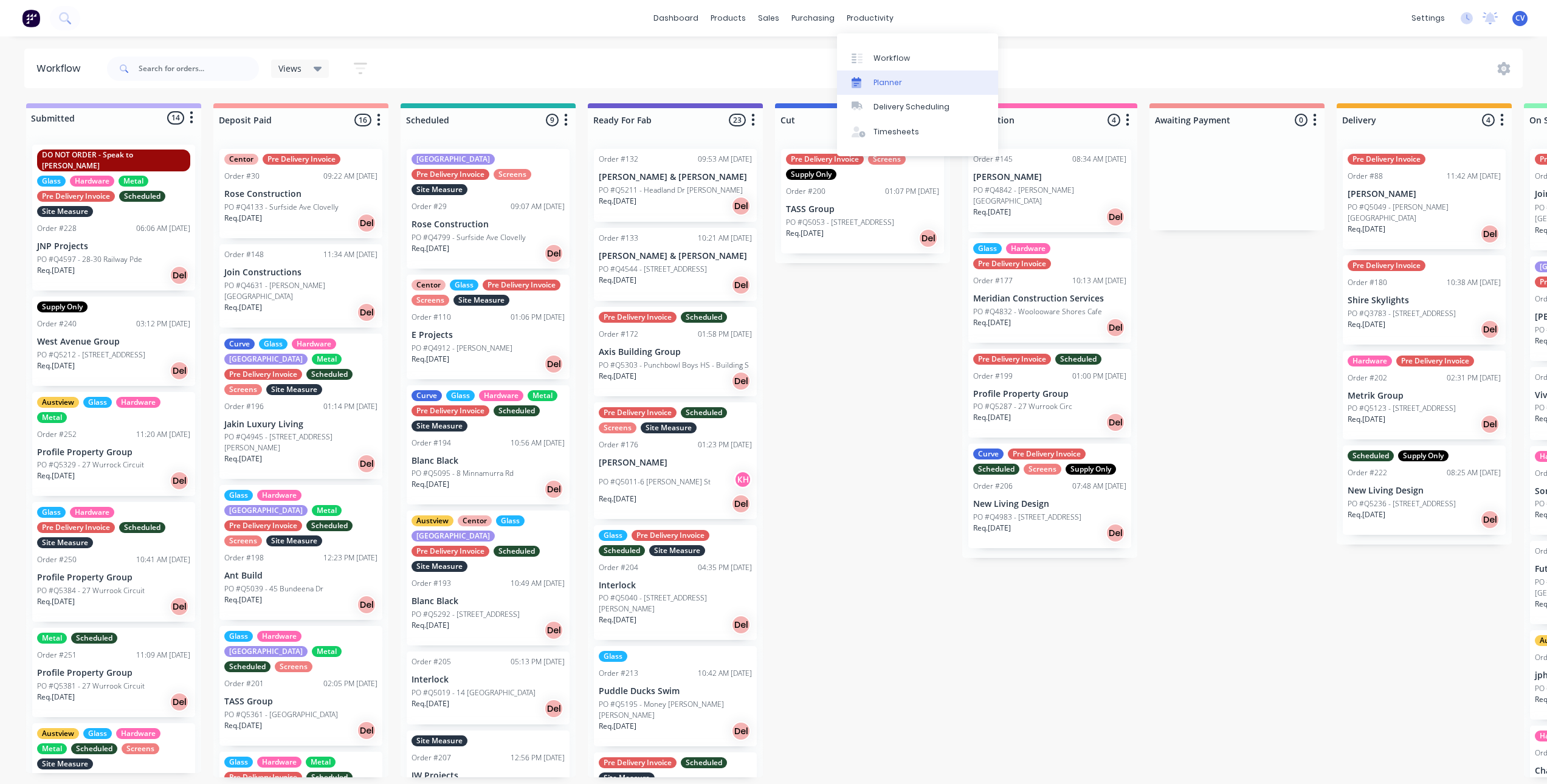
click at [882, 87] on div "Planner" at bounding box center [888, 82] width 29 height 11
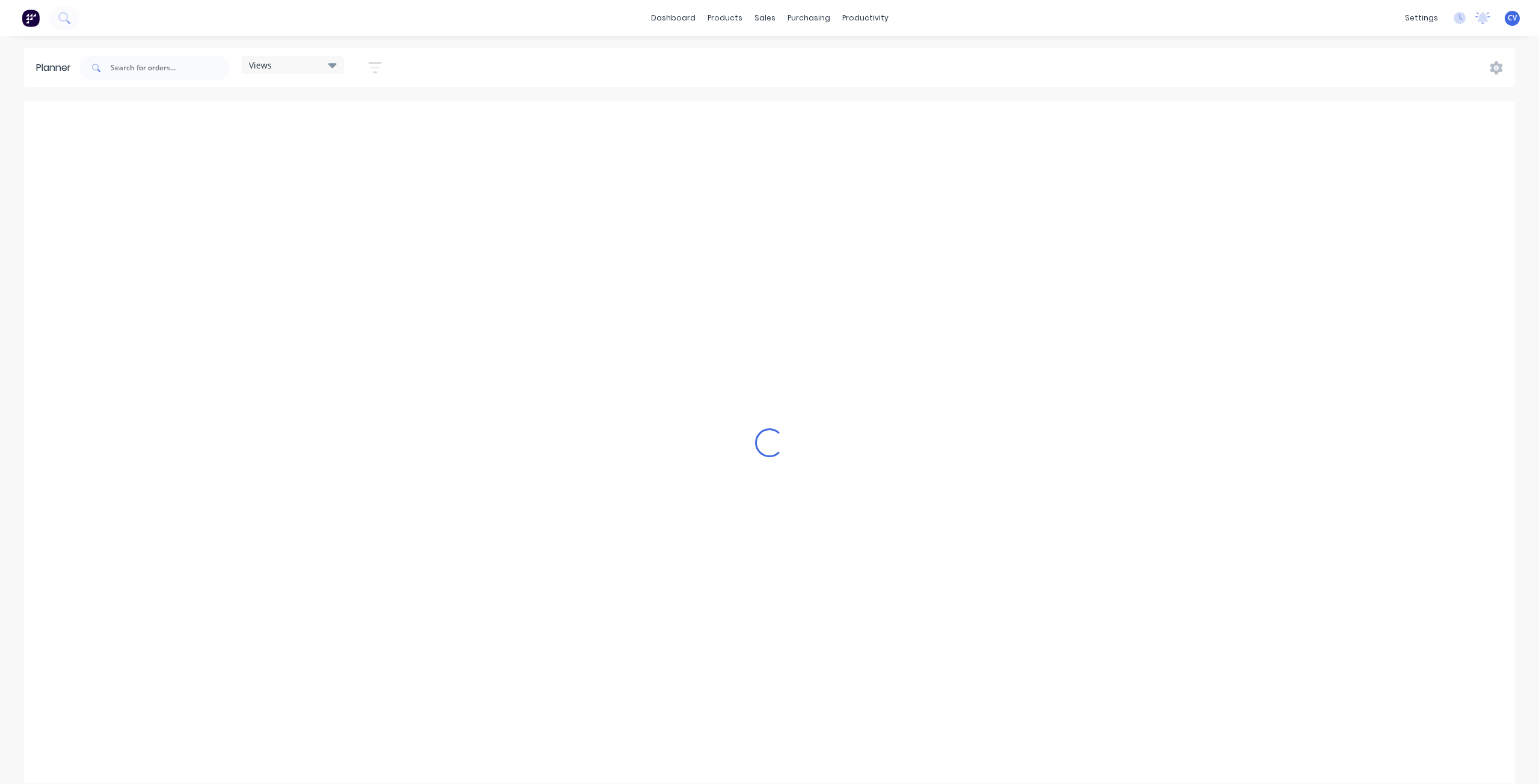
scroll to position [0, 459]
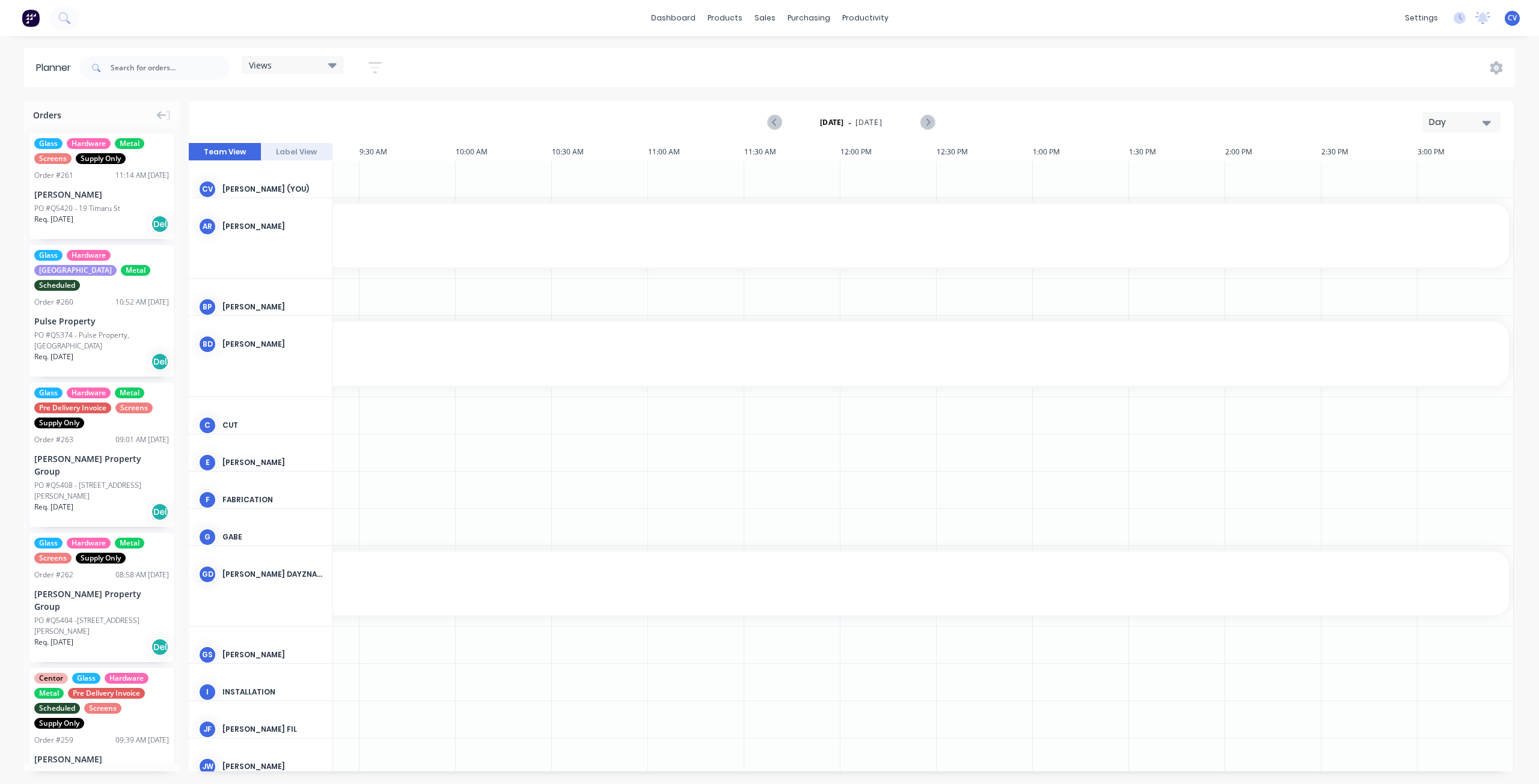
click at [297, 70] on div "Views" at bounding box center [293, 65] width 88 height 11
click at [295, 227] on button "Site" at bounding box center [314, 226] width 128 height 14
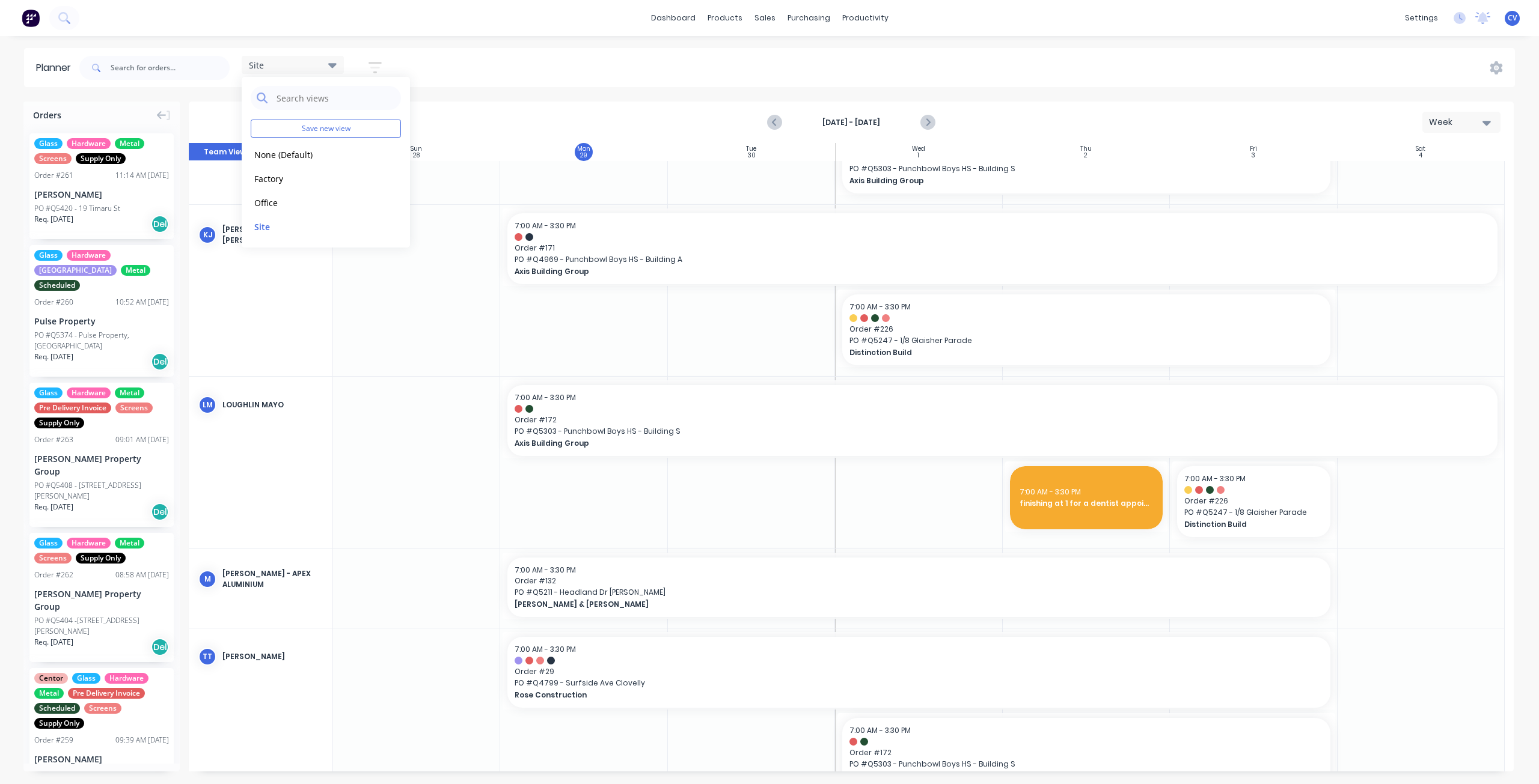
scroll to position [338, 0]
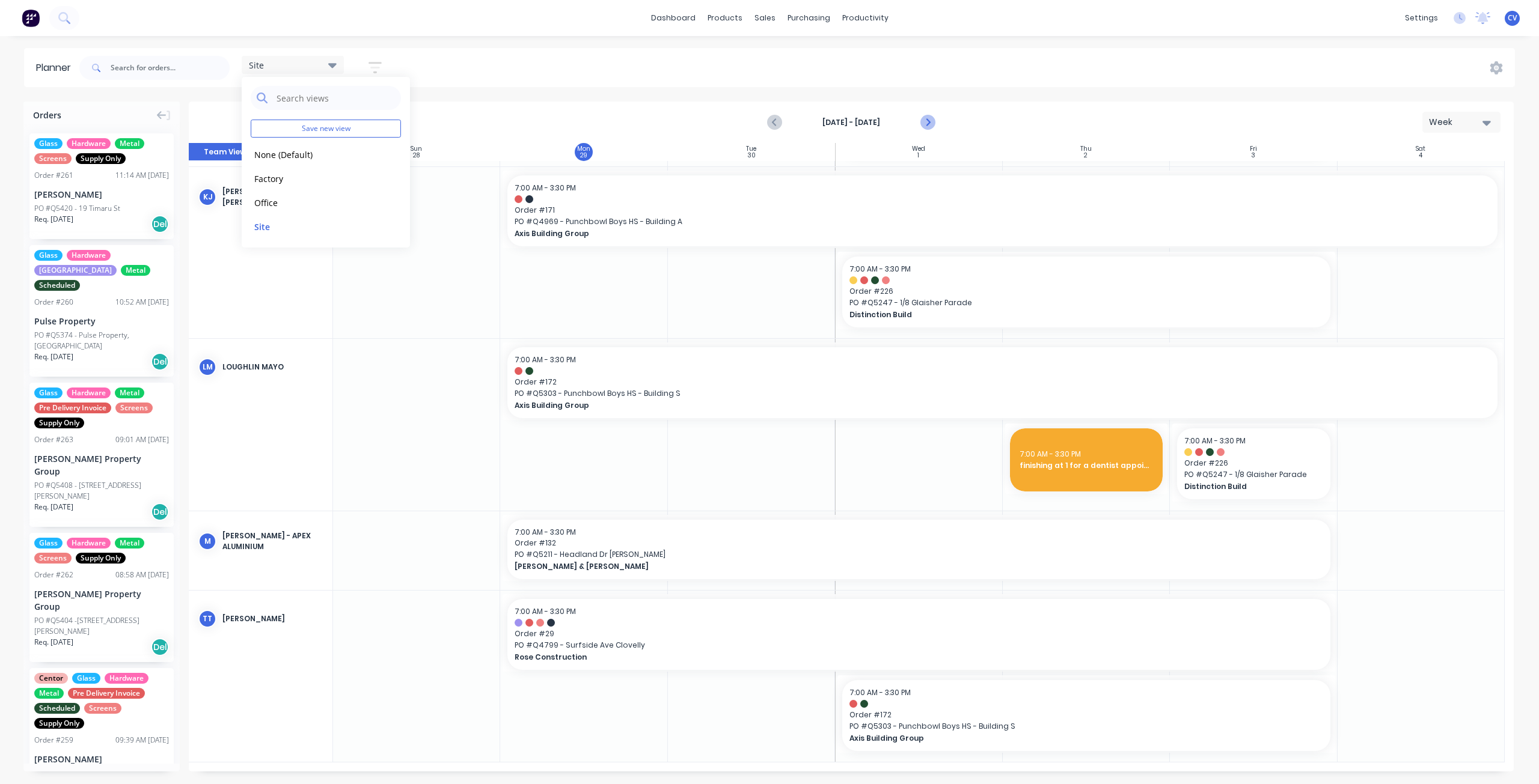
click at [929, 122] on icon "Next page" at bounding box center [927, 122] width 14 height 14
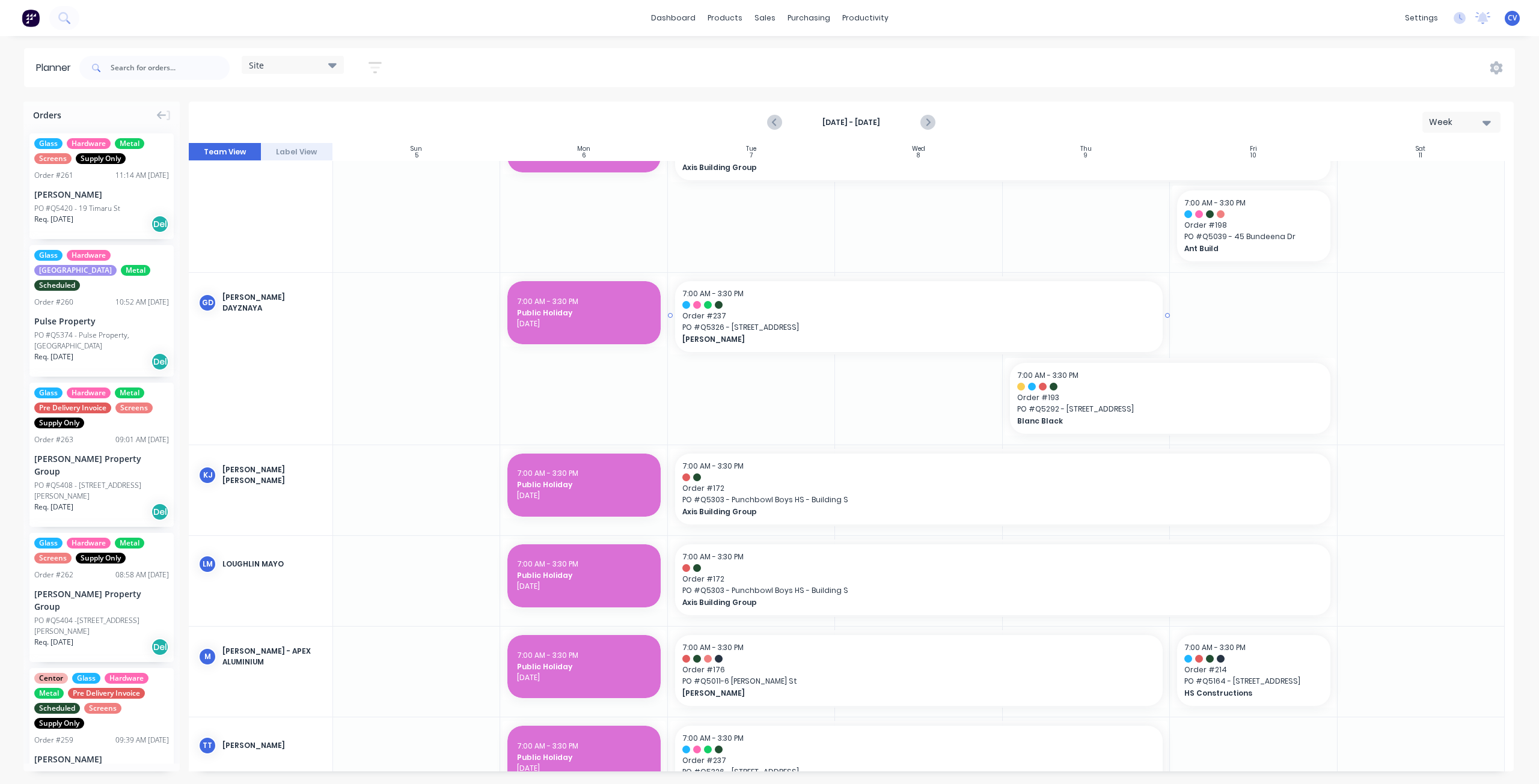
scroll to position [0, 0]
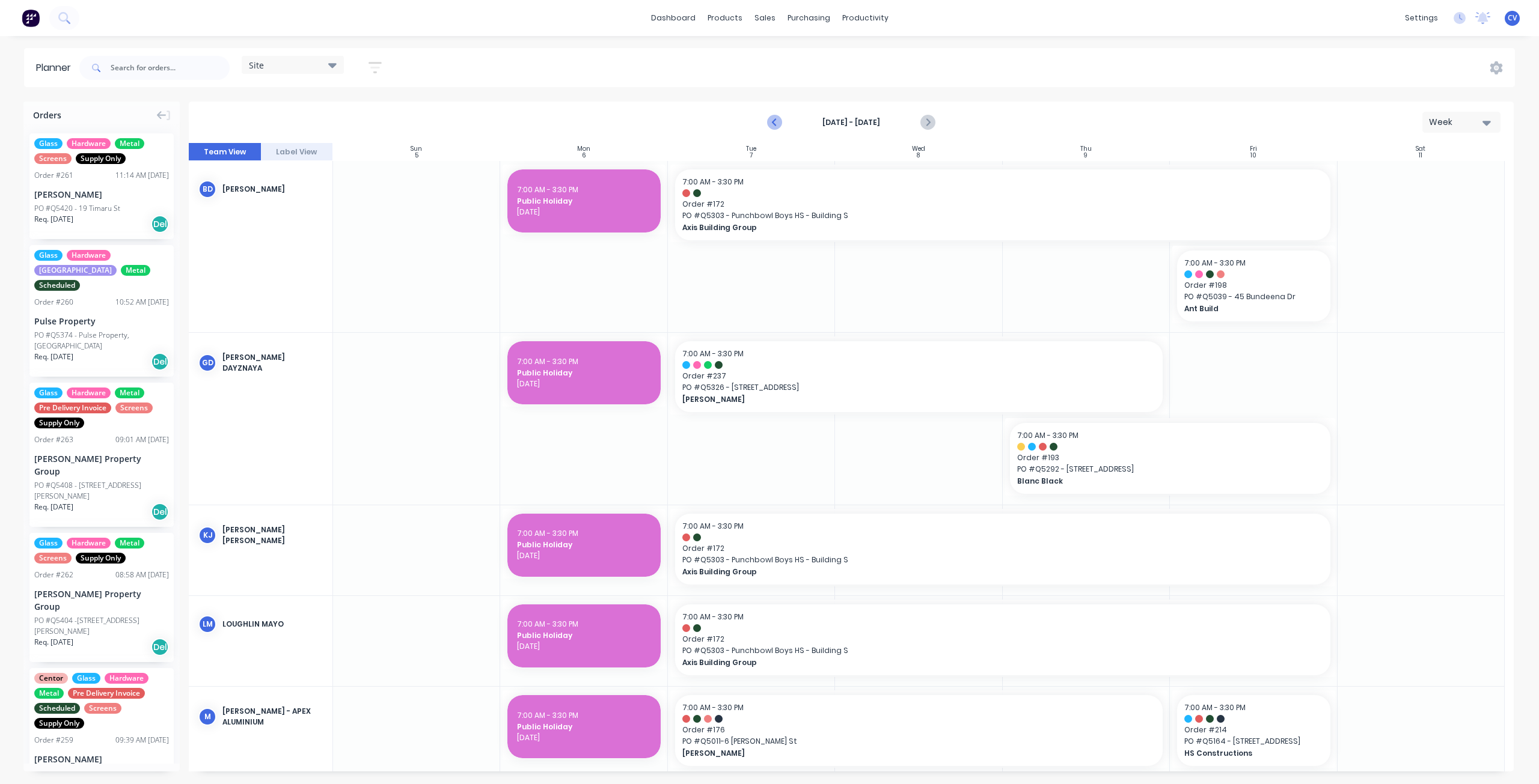
click at [775, 124] on icon "Previous page" at bounding box center [775, 123] width 5 height 10
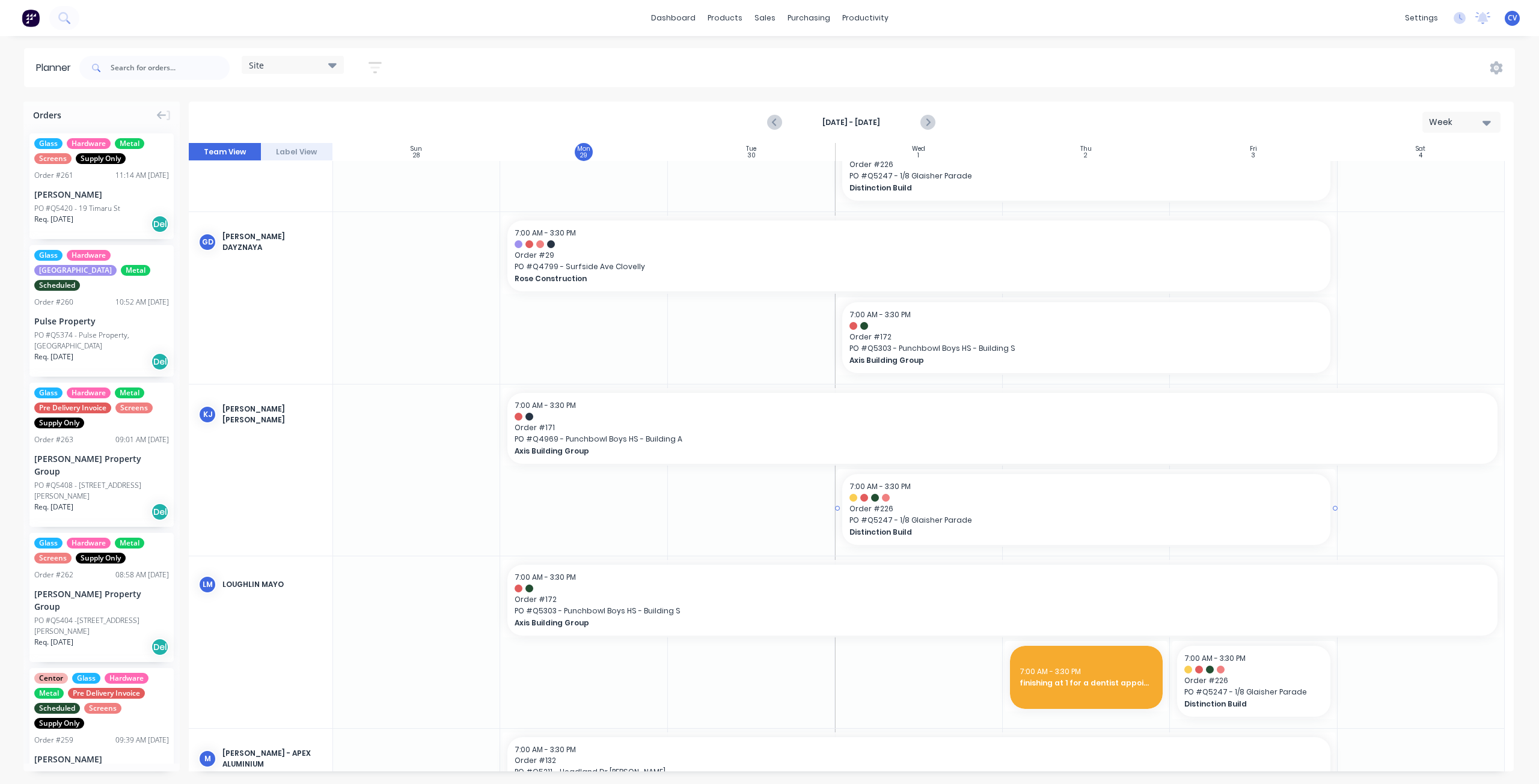
scroll to position [120, 0]
click at [186, 66] on input "text" at bounding box center [170, 67] width 119 height 24
type input "[GEOGRAPHIC_DATA]"
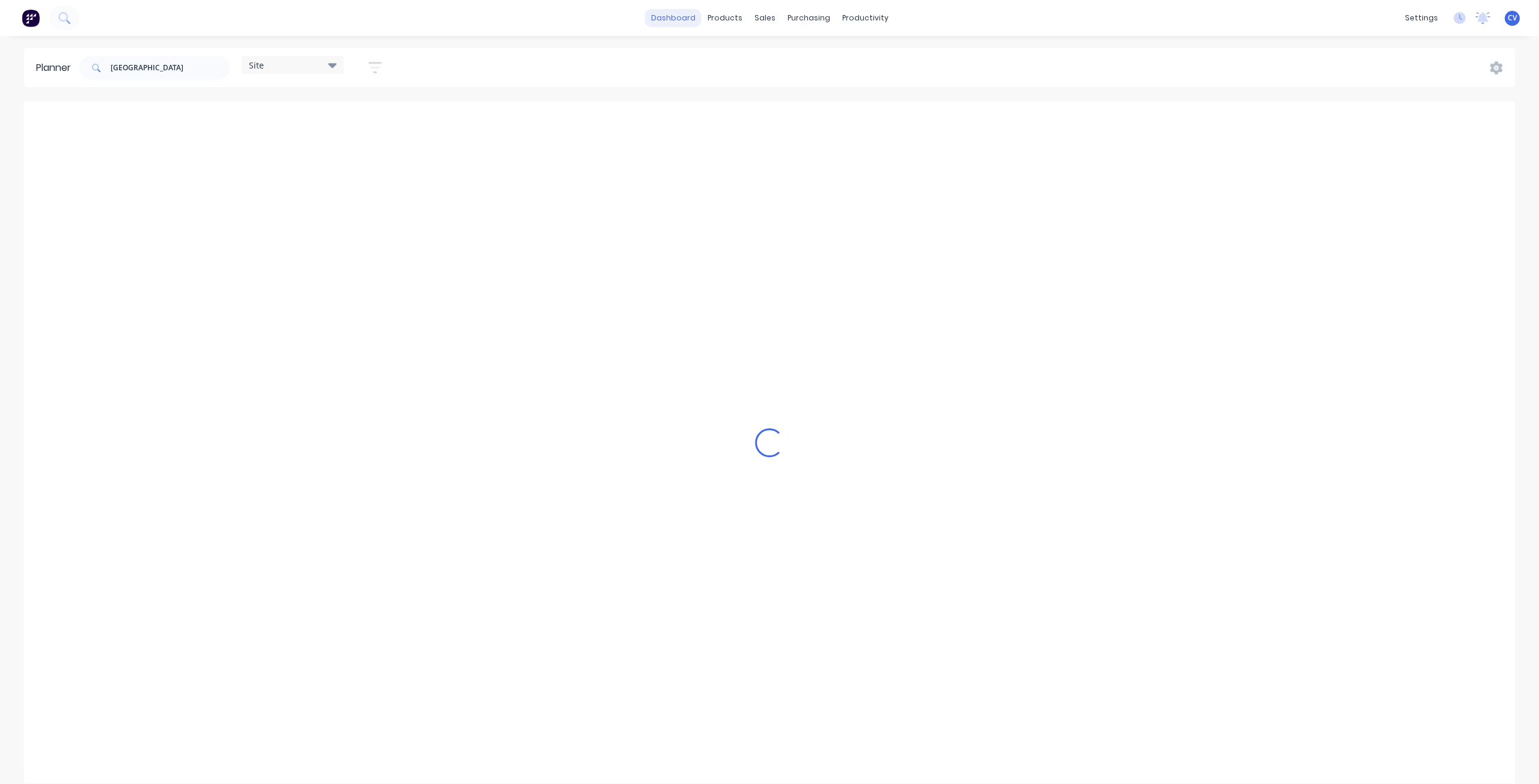
click at [681, 22] on link "dashboard" at bounding box center [673, 18] width 56 height 18
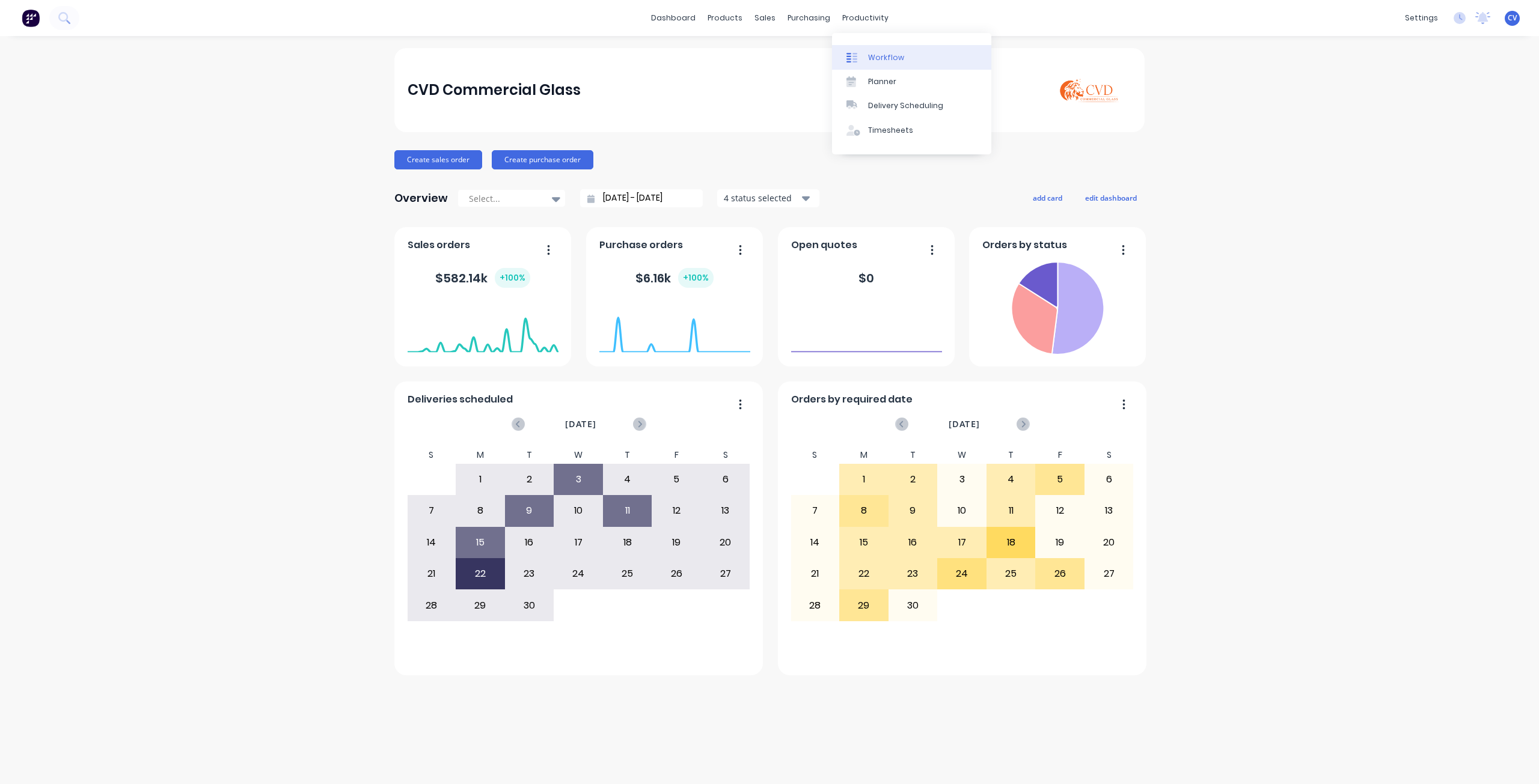
click at [887, 61] on div "Workflow" at bounding box center [886, 58] width 36 height 11
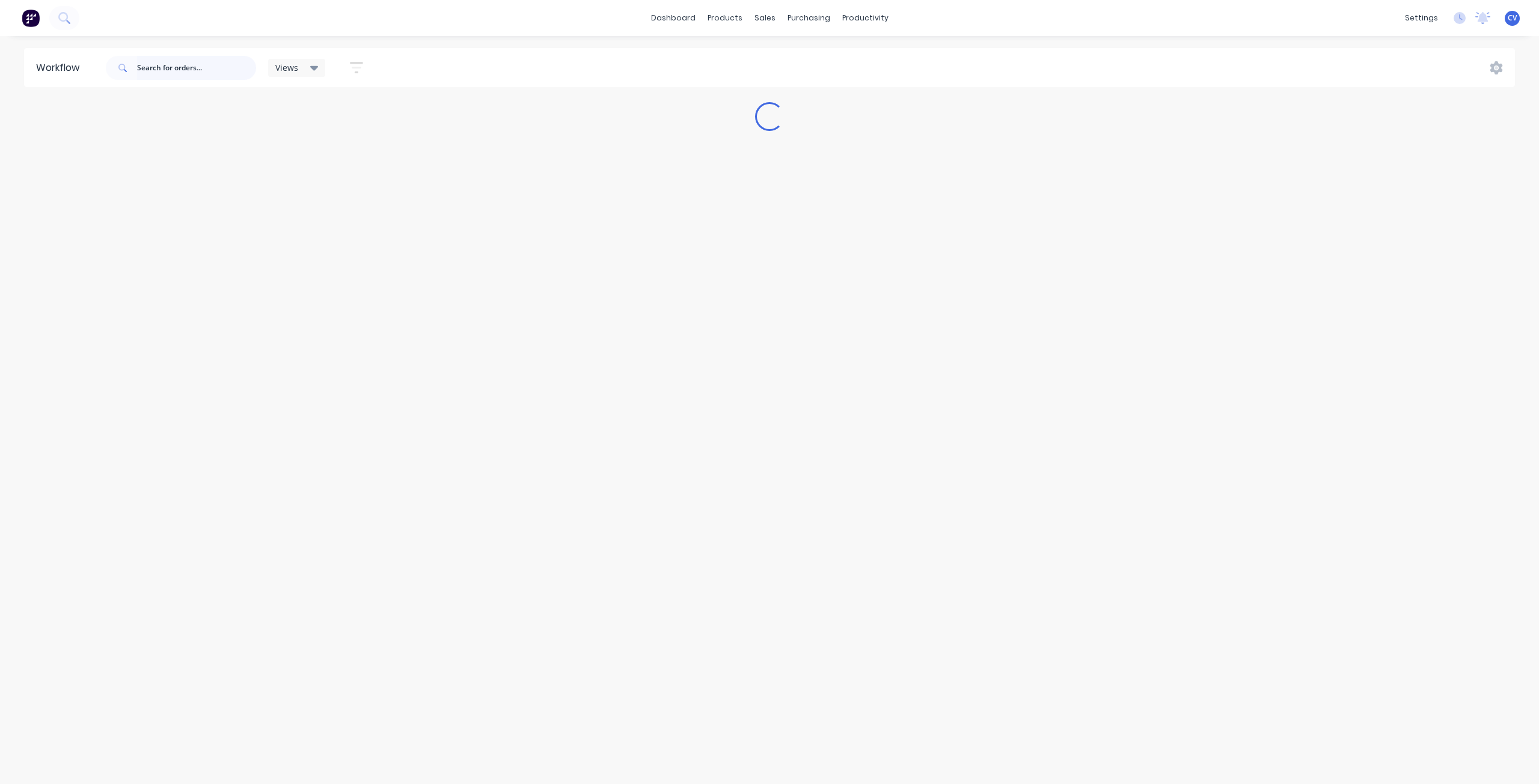
click at [234, 71] on input "text" at bounding box center [196, 67] width 119 height 24
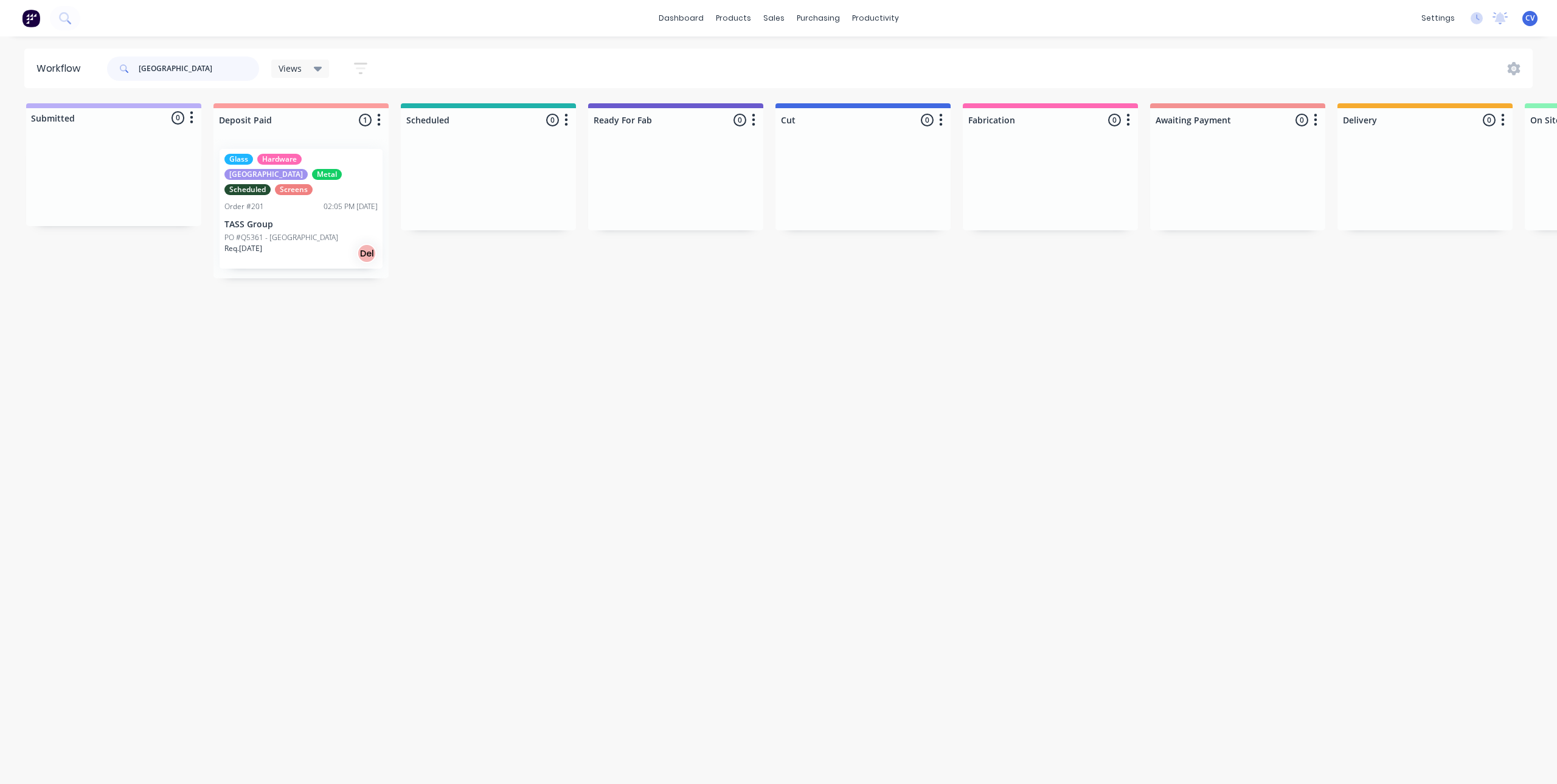
type input "[GEOGRAPHIC_DATA]"
drag, startPoint x: 202, startPoint y: 61, endPoint x: 36, endPoint y: 36, distance: 167.9
click at [0, 27] on div "dashboard products sales purchasing productivity dashboard products Product Cat…" at bounding box center [778, 356] width 1557 height 711
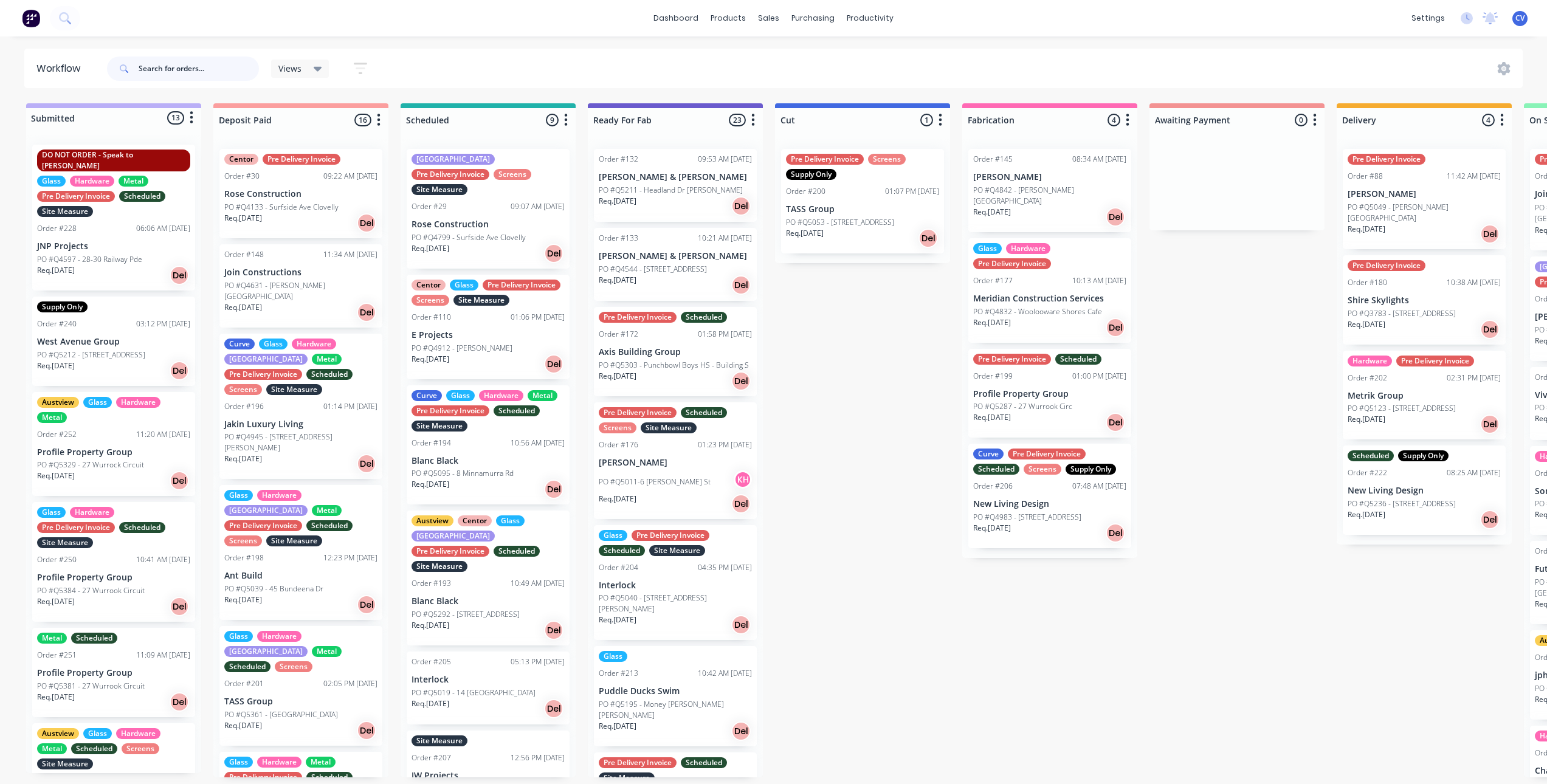
click at [163, 67] on input "text" at bounding box center [198, 68] width 120 height 24
type input "[PERSON_NAME]"
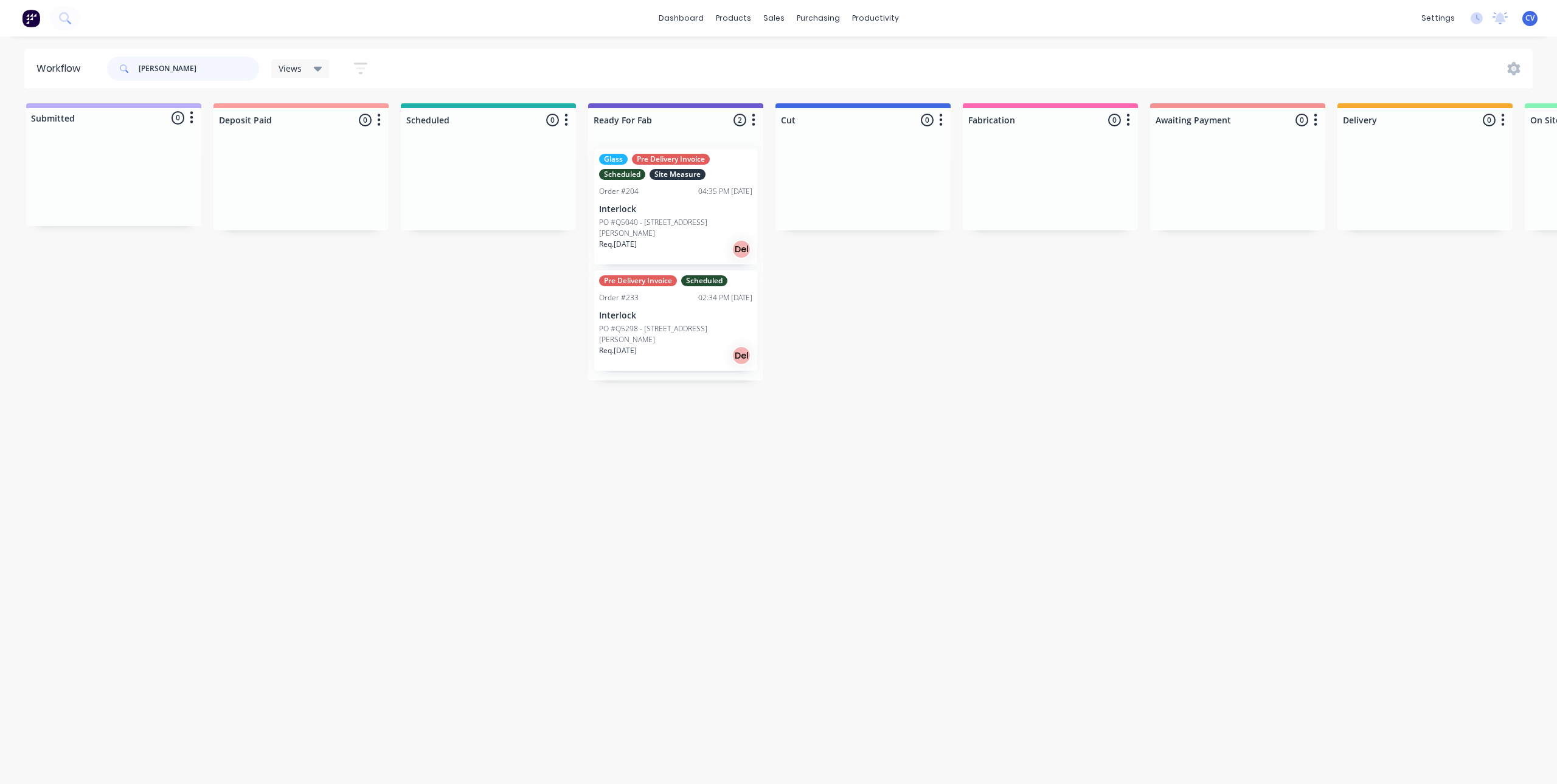
click at [43, 71] on header "Workflow [PERSON_NAME] Views Save new view None (Default) edit Production edit …" at bounding box center [778, 69] width 1509 height 40
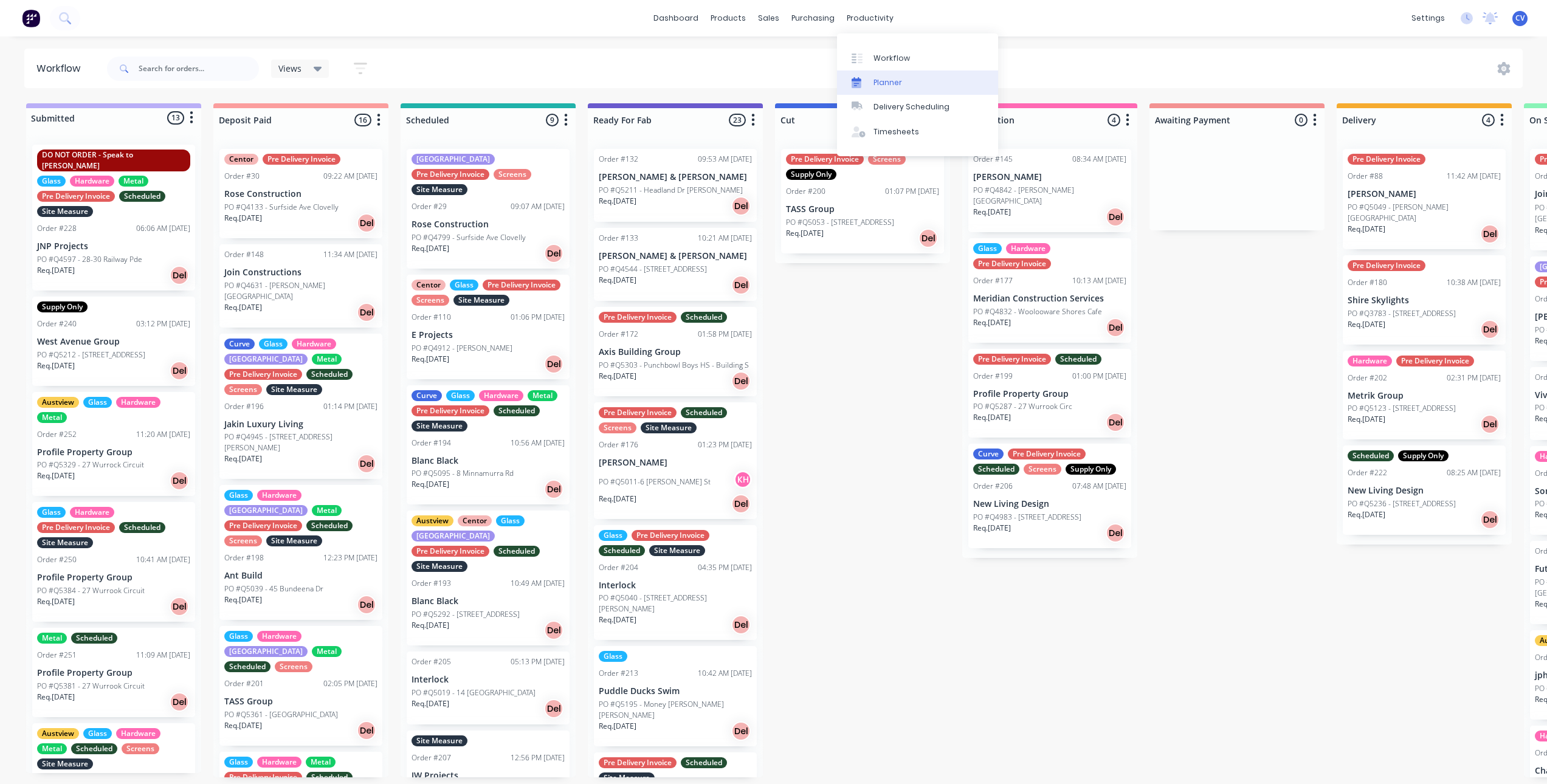
click at [890, 84] on div "Planner" at bounding box center [888, 82] width 29 height 11
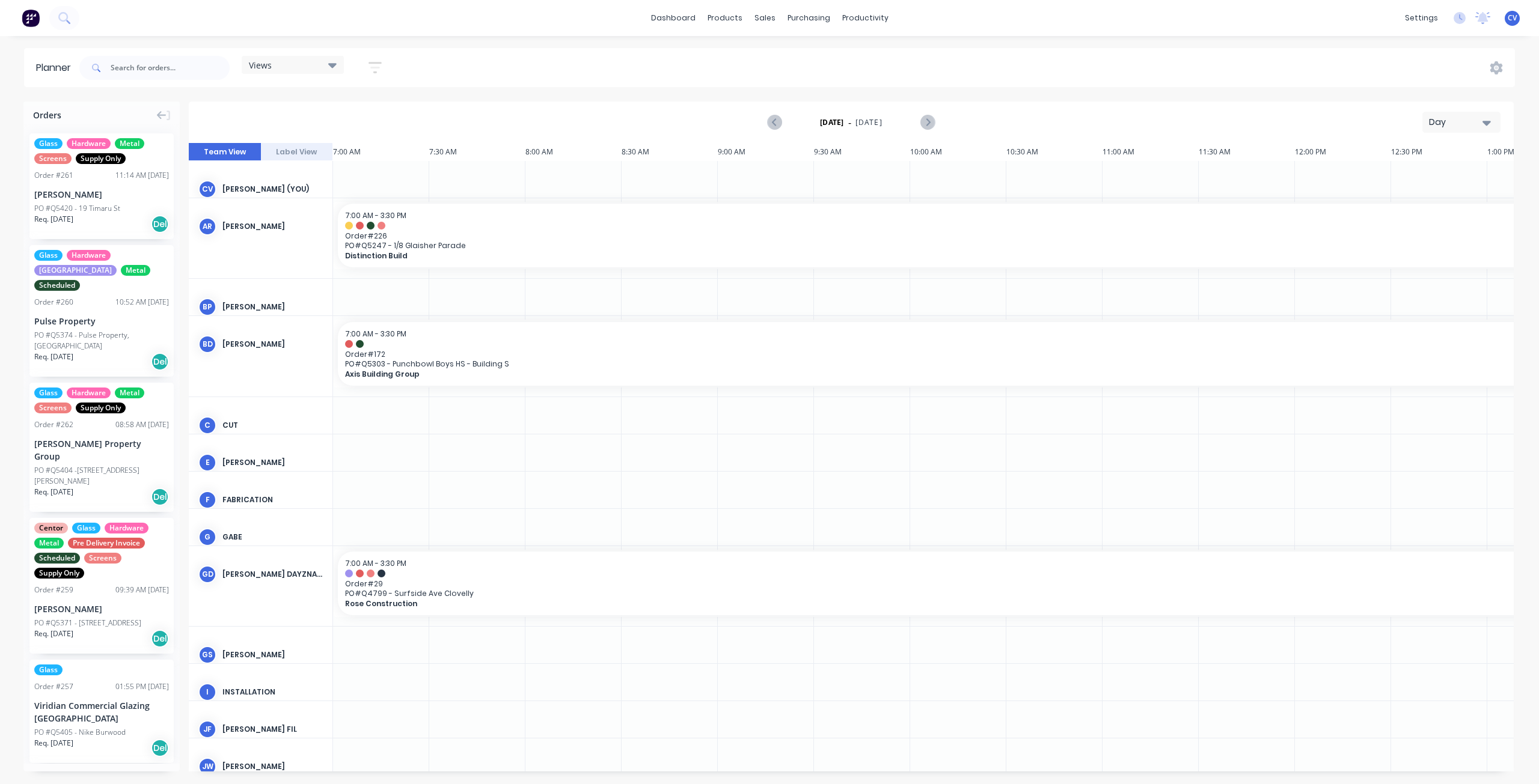
scroll to position [0, 459]
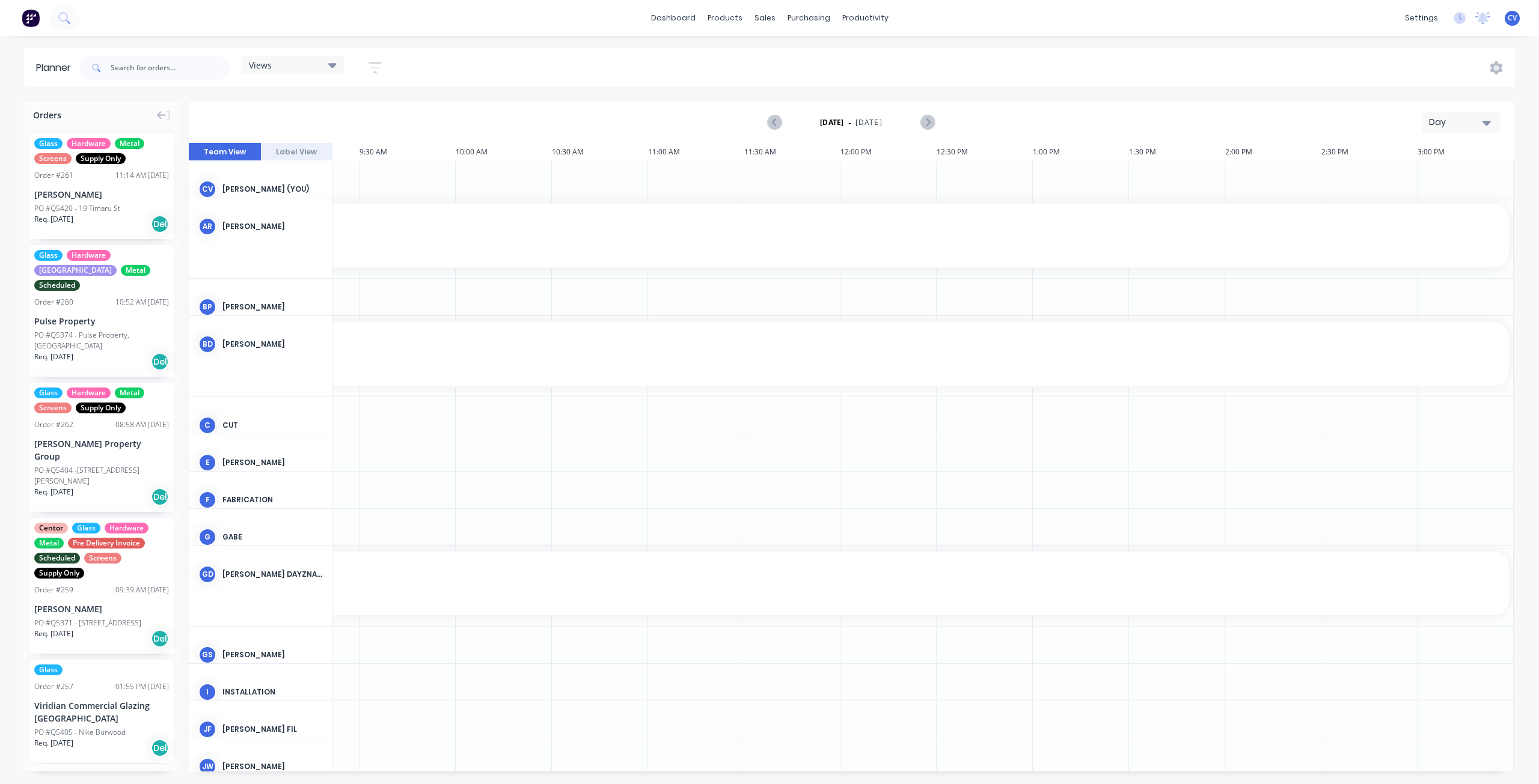
click at [320, 71] on div "Views" at bounding box center [293, 64] width 103 height 18
click at [301, 224] on button "Site" at bounding box center [314, 226] width 128 height 14
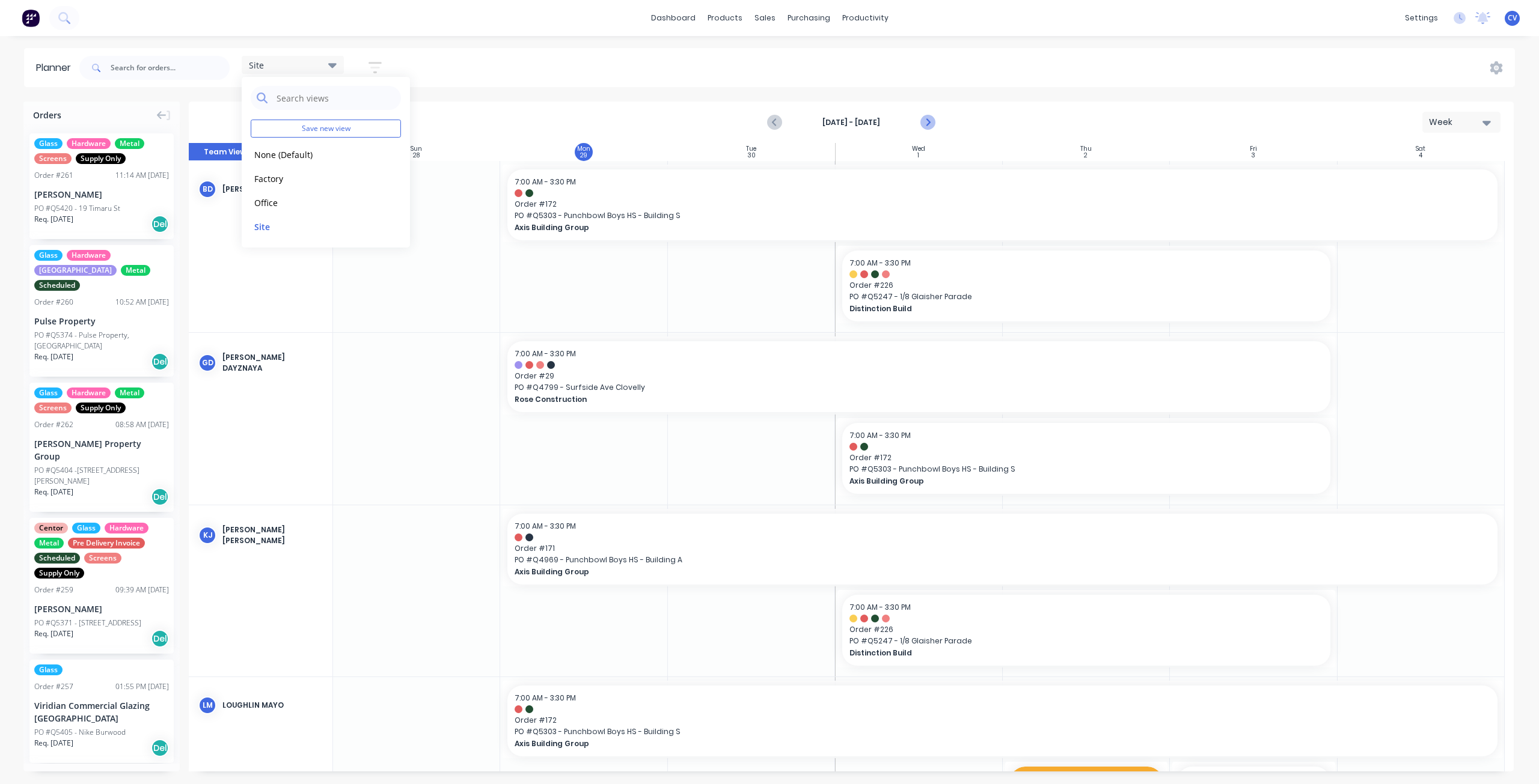
click at [927, 125] on icon "Next page" at bounding box center [927, 123] width 5 height 10
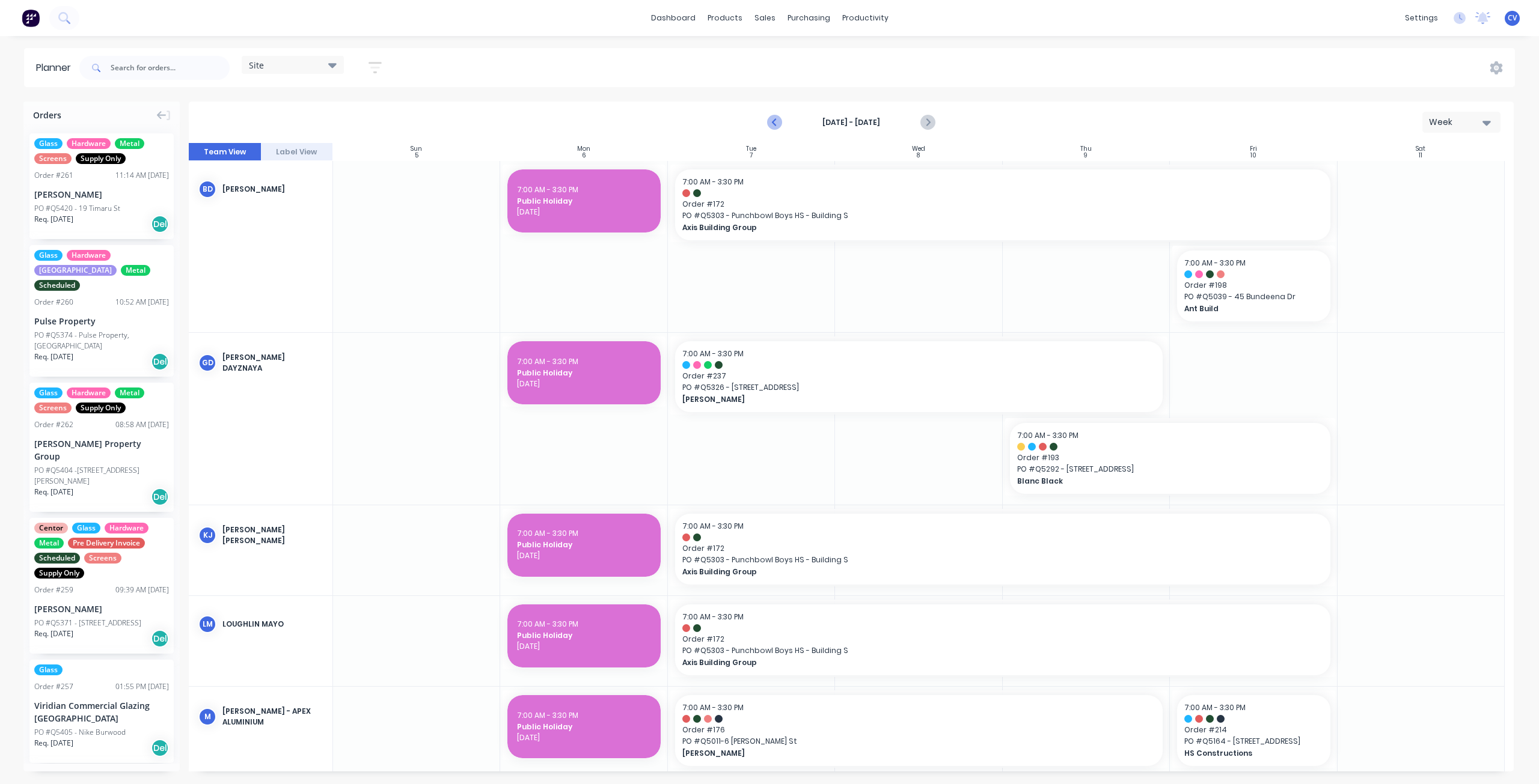
click at [773, 122] on icon "Previous page" at bounding box center [775, 123] width 5 height 10
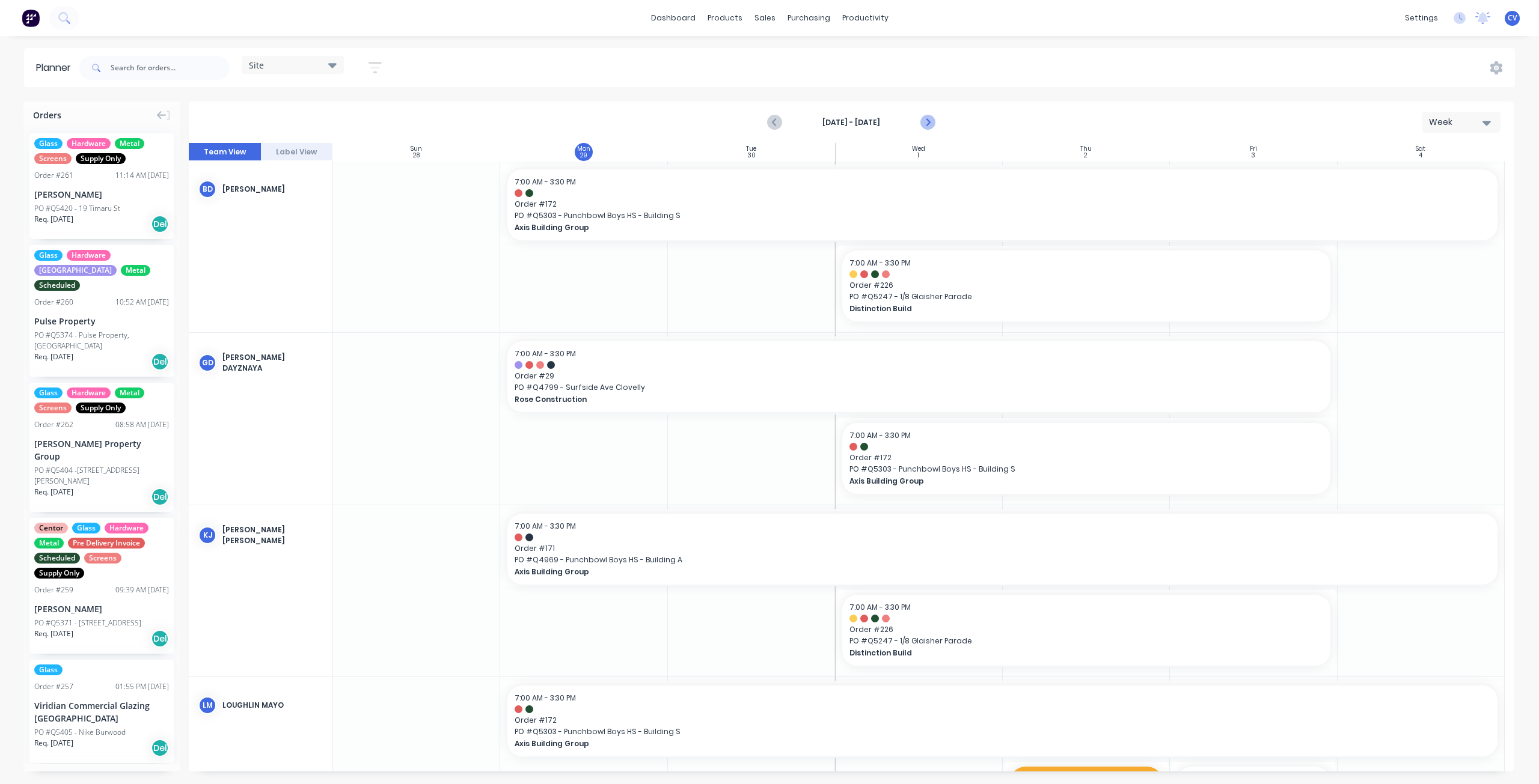
click at [931, 126] on icon "Next page" at bounding box center [927, 122] width 14 height 14
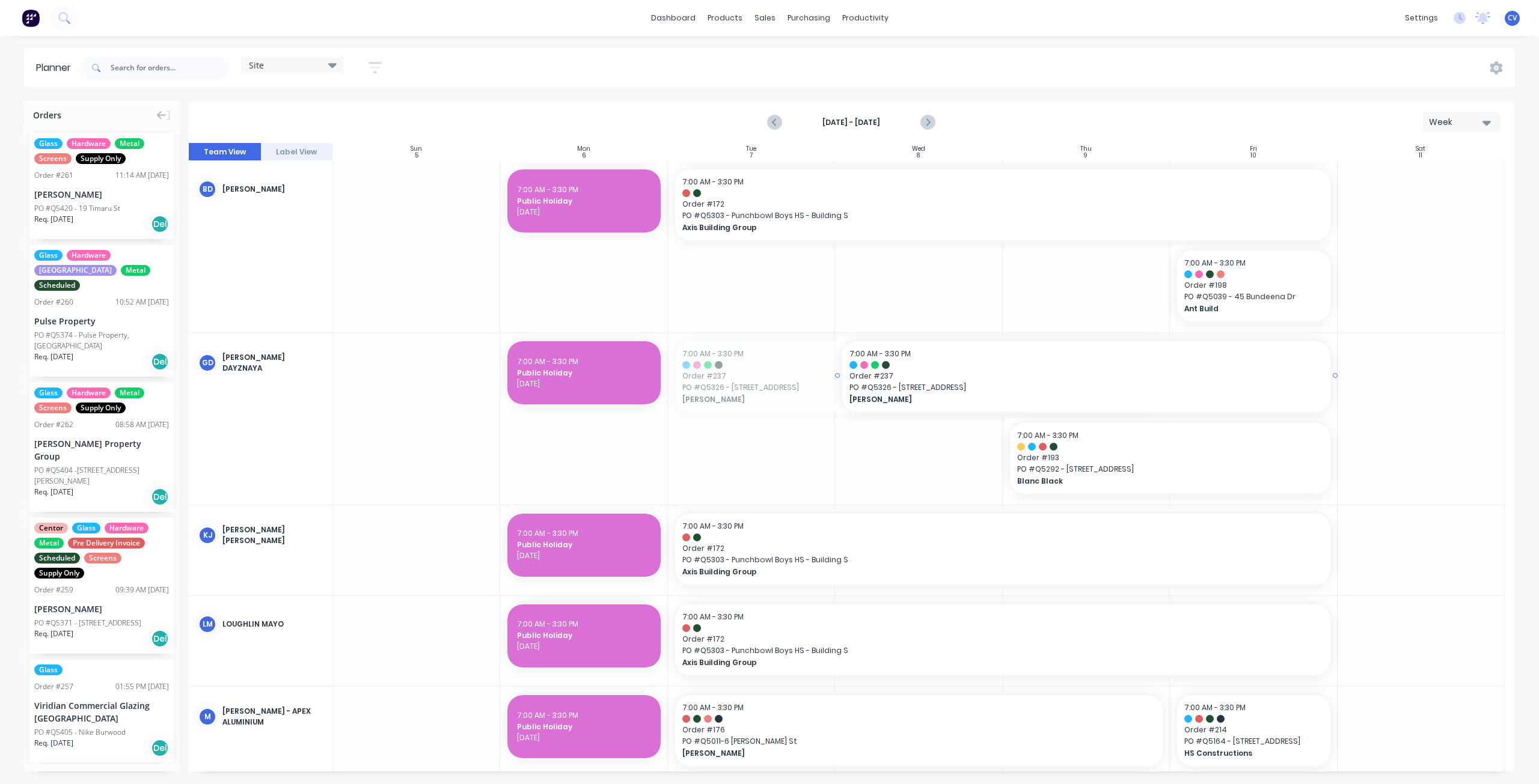
drag, startPoint x: 834, startPoint y: 375, endPoint x: 965, endPoint y: 371, distance: 131.1
click at [139, 66] on input "text" at bounding box center [170, 67] width 119 height 24
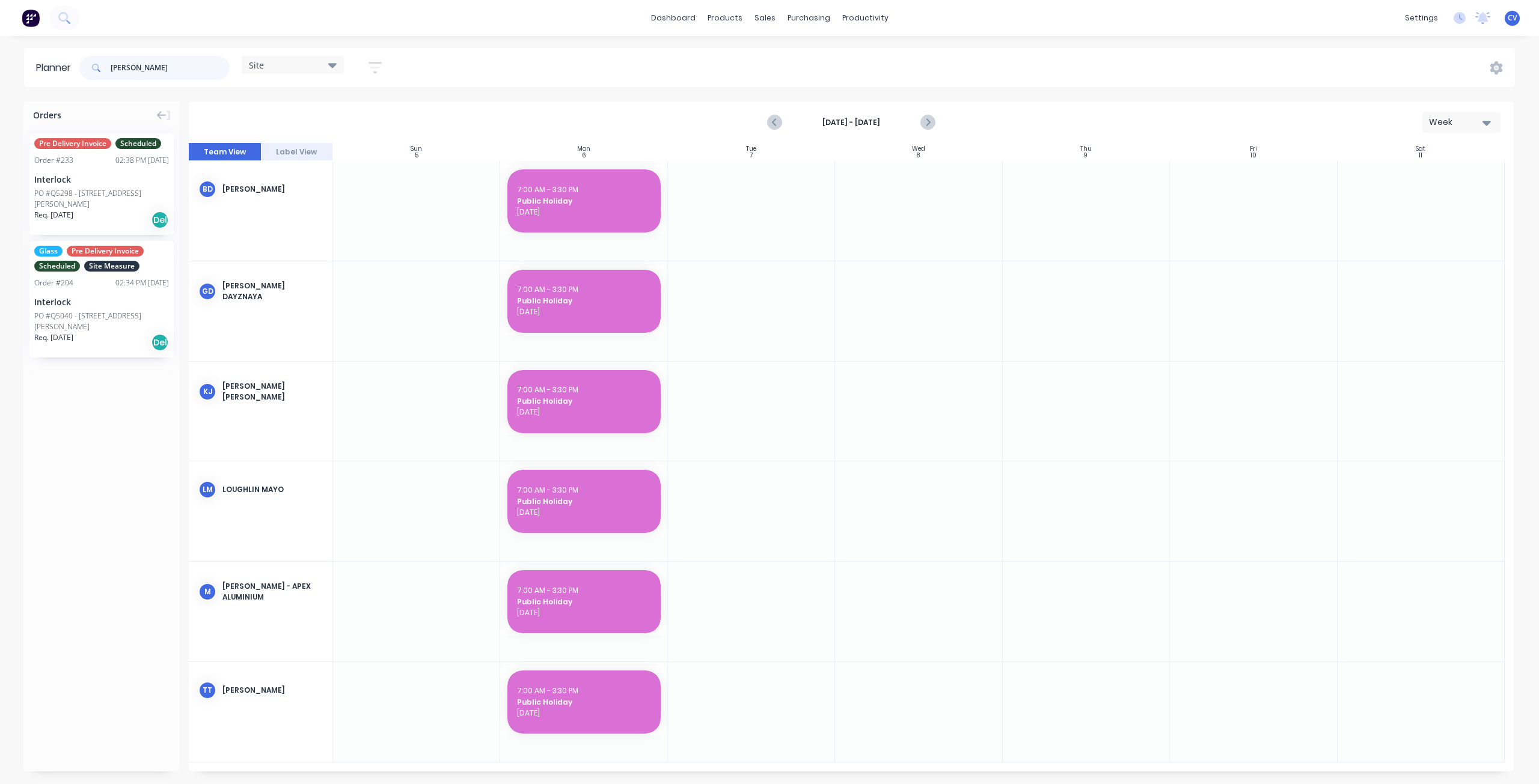
type input "[PERSON_NAME]"
drag, startPoint x: 92, startPoint y: 191, endPoint x: 754, endPoint y: 303, distance: 671.4
drag, startPoint x: 82, startPoint y: 192, endPoint x: 762, endPoint y: 536, distance: 762.1
drag, startPoint x: 147, startPoint y: 67, endPoint x: 13, endPoint y: 85, distance: 135.2
click at [0, 81] on div "Planner [PERSON_NAME] Site Save new view None (Default) edit Factory edit Offic…" at bounding box center [769, 68] width 1539 height 39
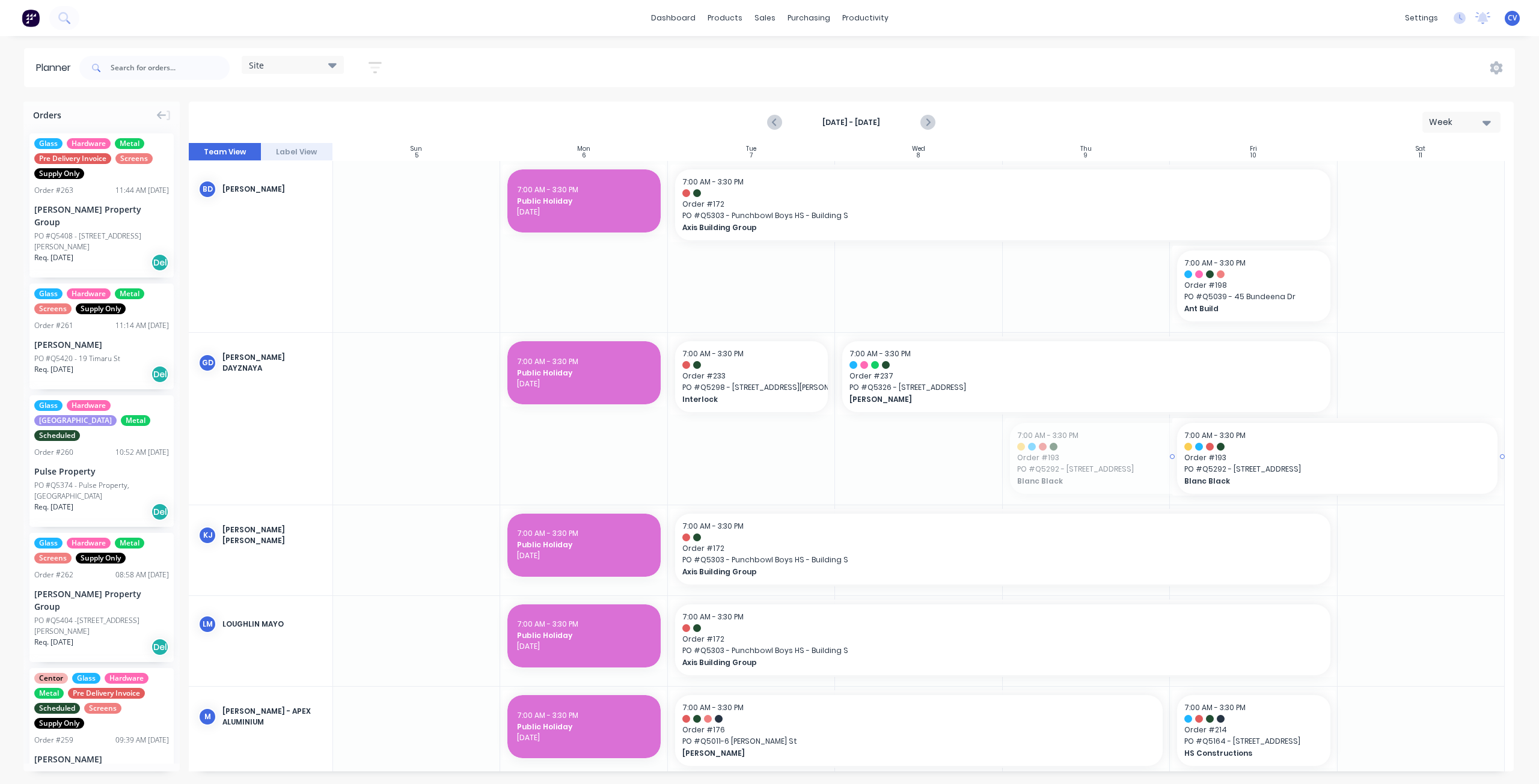
drag, startPoint x: 1210, startPoint y: 466, endPoint x: 1367, endPoint y: 464, distance: 157.0
drag, startPoint x: 1499, startPoint y: 458, endPoint x: 1320, endPoint y: 467, distance: 179.2
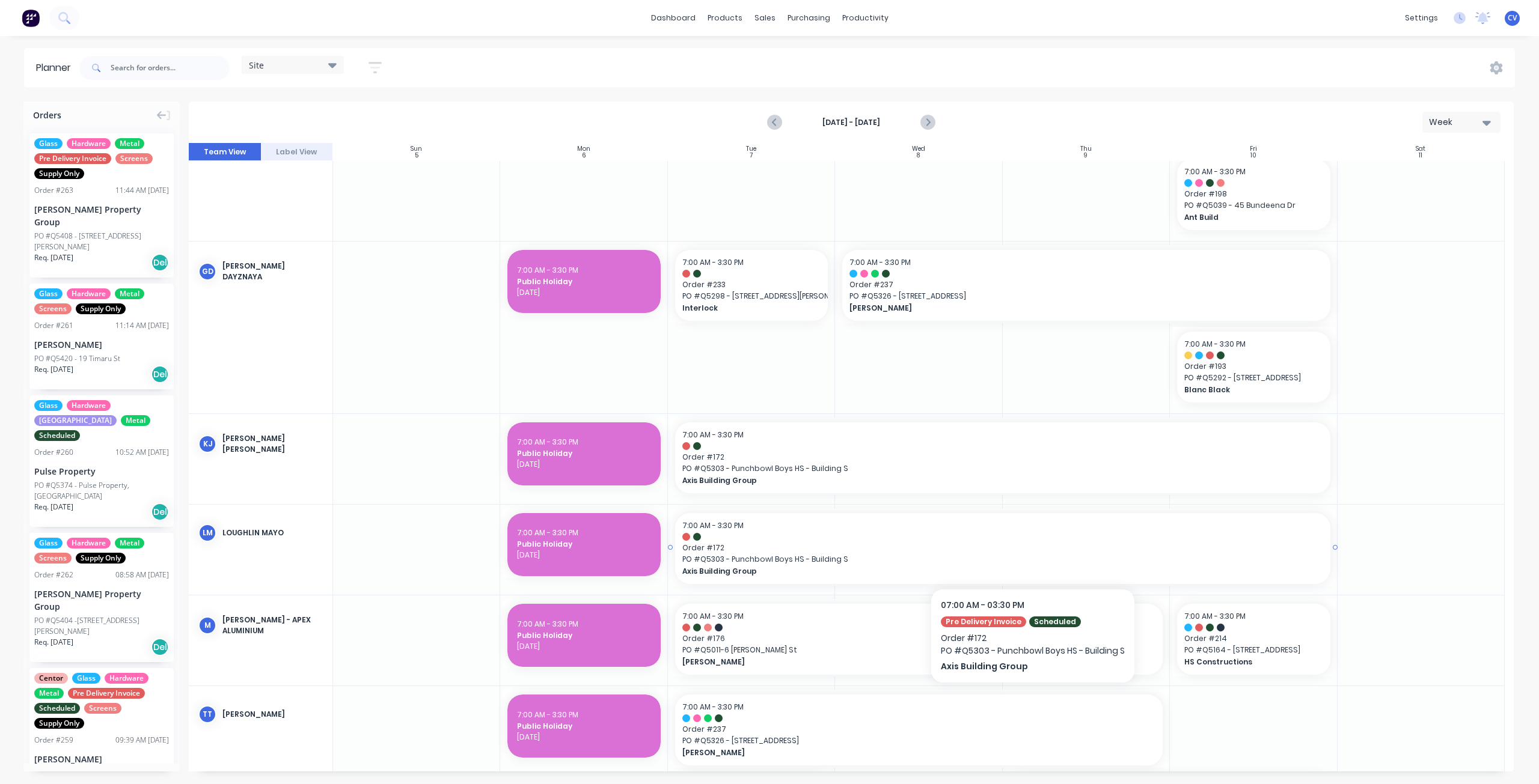
scroll to position [120, 0]
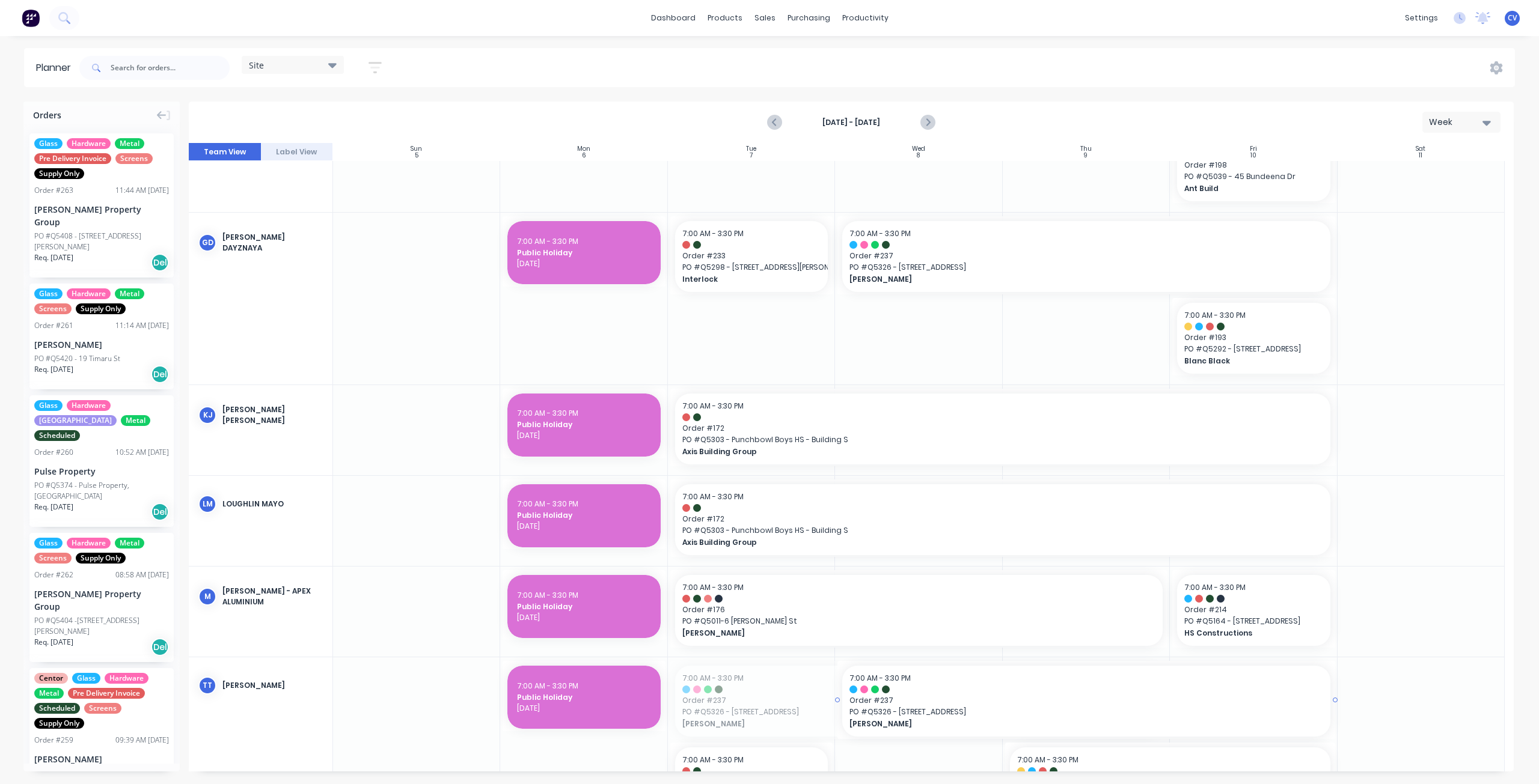
drag, startPoint x: 794, startPoint y: 713, endPoint x: 955, endPoint y: 711, distance: 161.0
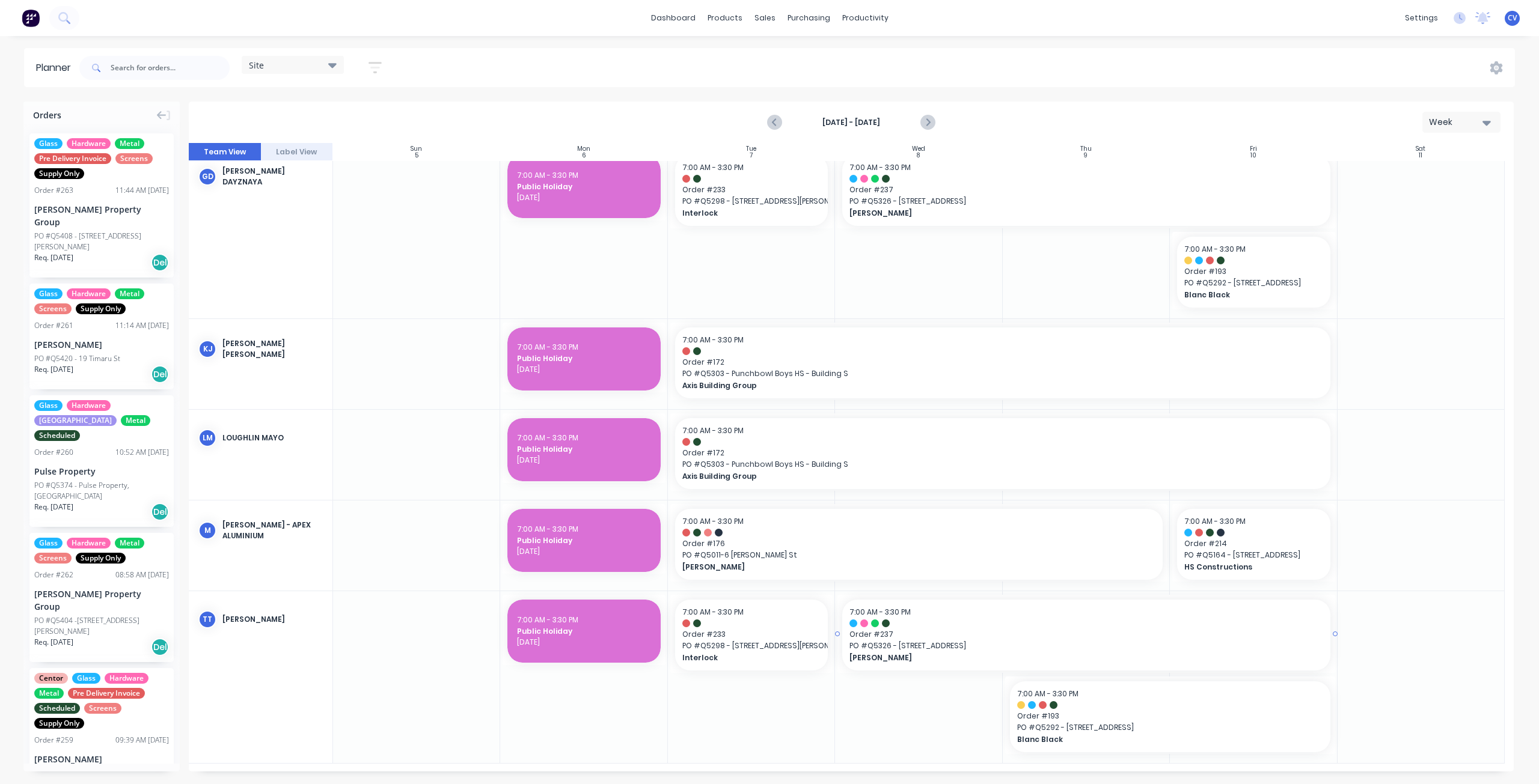
scroll to position [187, 0]
drag, startPoint x: 1092, startPoint y: 717, endPoint x: 1276, endPoint y: 715, distance: 184.0
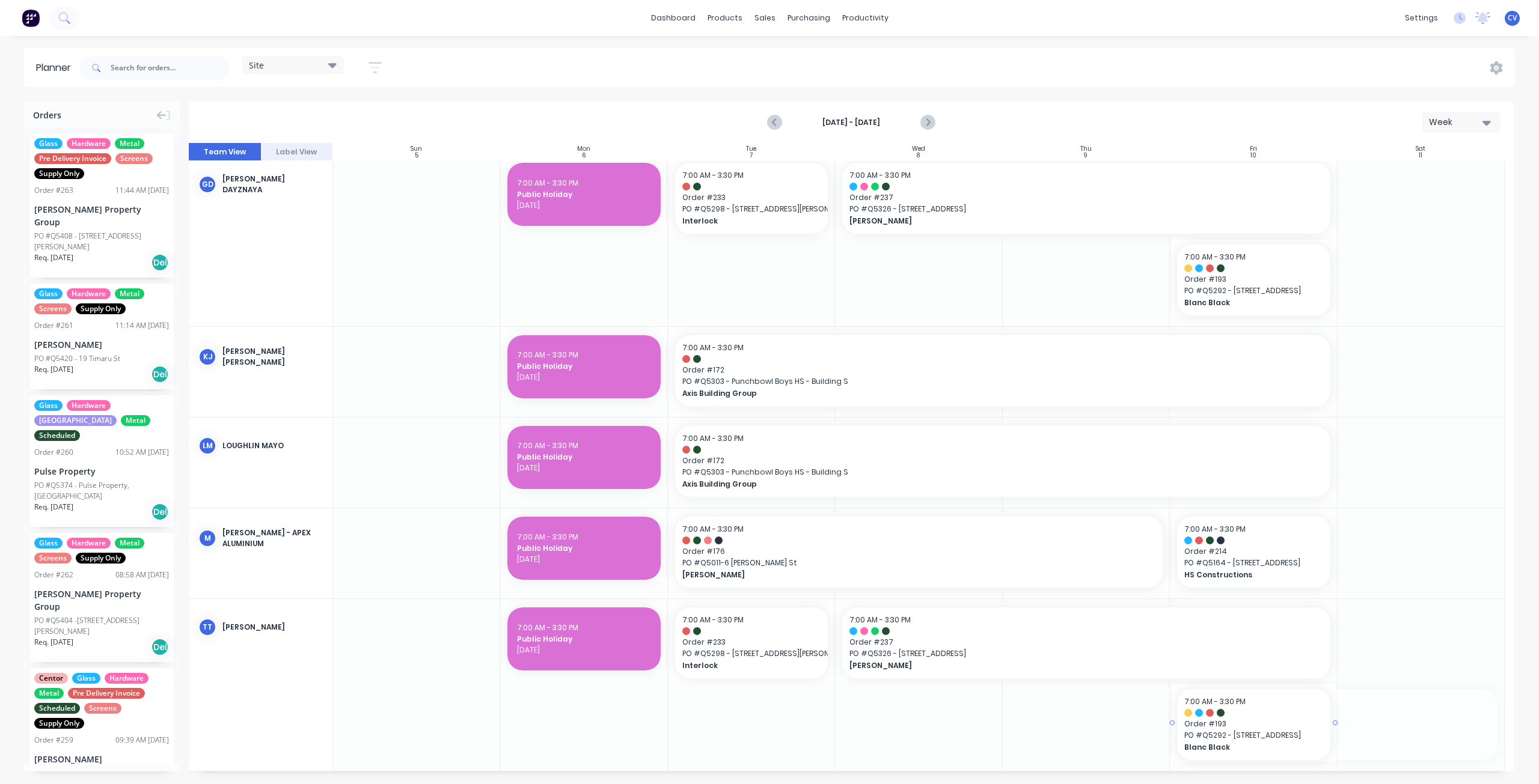
drag, startPoint x: 1498, startPoint y: 724, endPoint x: 1332, endPoint y: 715, distance: 166.2
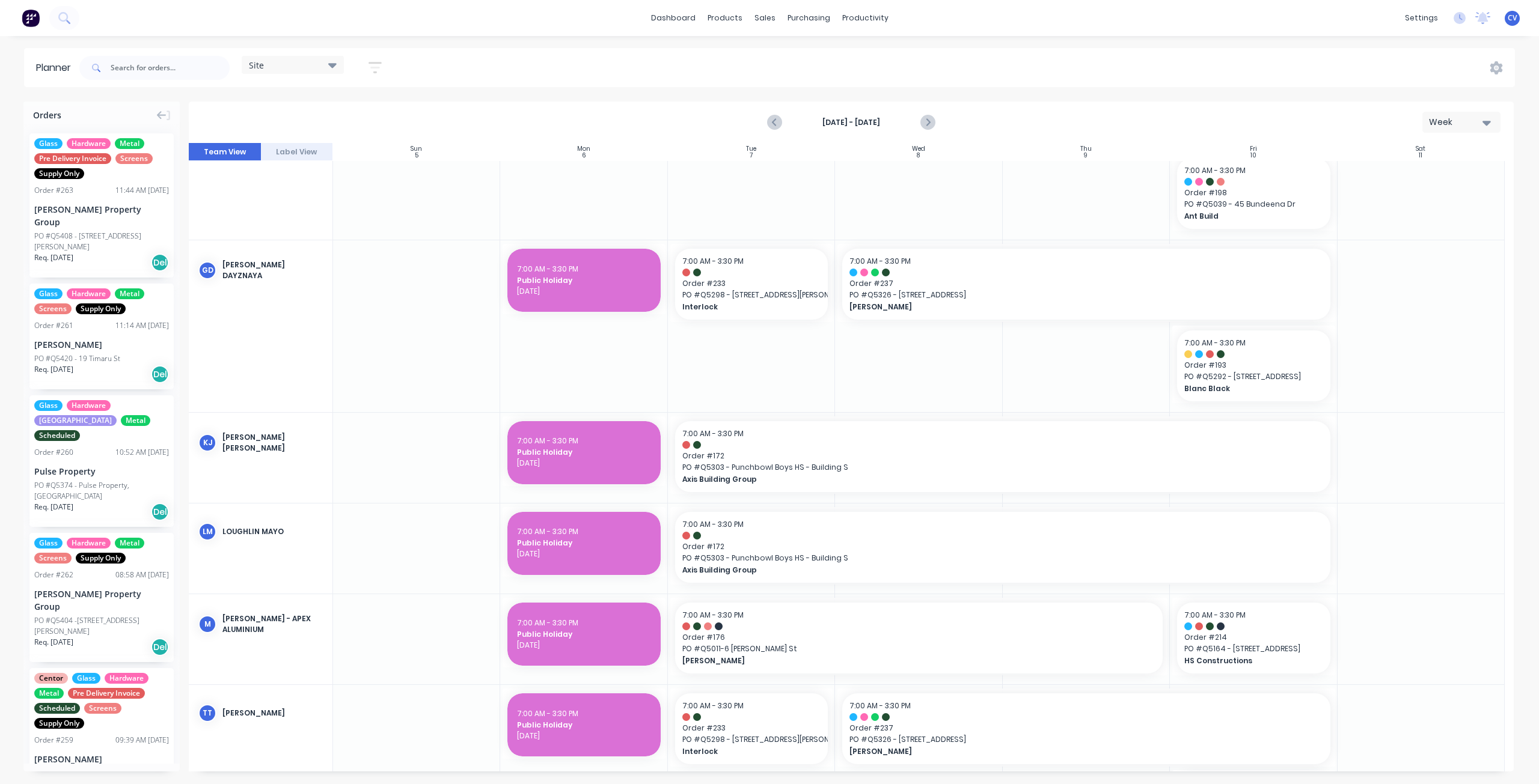
scroll to position [0, 0]
